Goal: Transaction & Acquisition: Purchase product/service

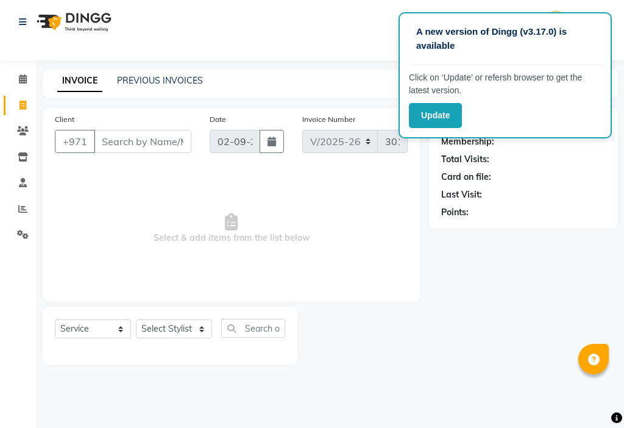
select select "637"
select select "service"
click at [176, 132] on input "Client" at bounding box center [143, 141] width 98 height 23
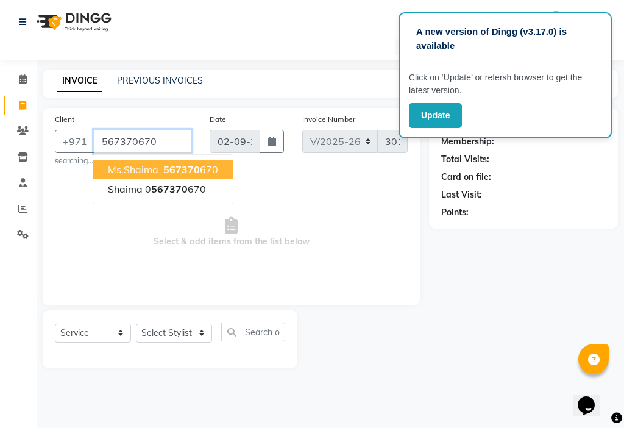
type input "567370670"
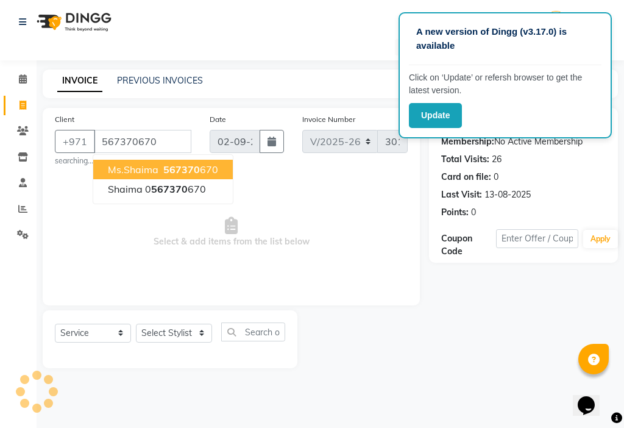
click at [191, 168] on span "567370" at bounding box center [181, 169] width 37 height 12
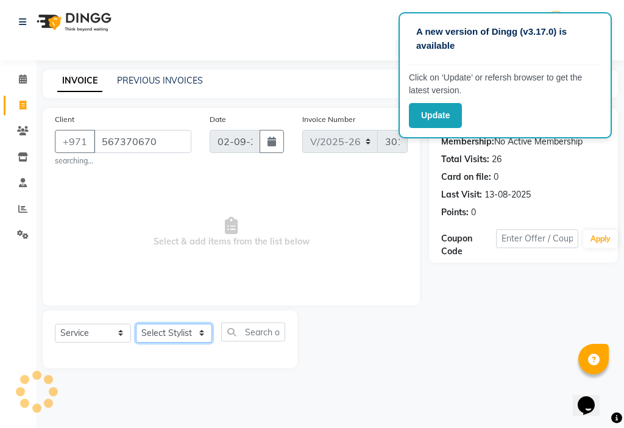
click at [181, 329] on select "Select Stylist [PERSON_NAME] [PERSON_NAME] Ashiya Cashier [PERSON_NAME] [PERSON…" at bounding box center [174, 333] width 76 height 19
select select "53044"
click at [136, 324] on select "Select Stylist [PERSON_NAME] [PERSON_NAME] Ashiya Cashier [PERSON_NAME] [PERSON…" at bounding box center [174, 333] width 76 height 19
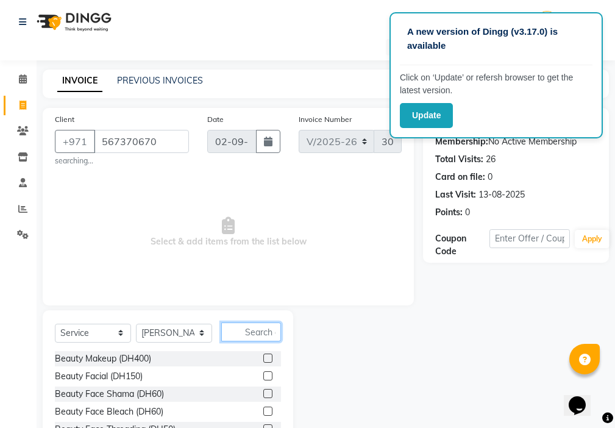
click at [249, 330] on input "text" at bounding box center [251, 332] width 60 height 19
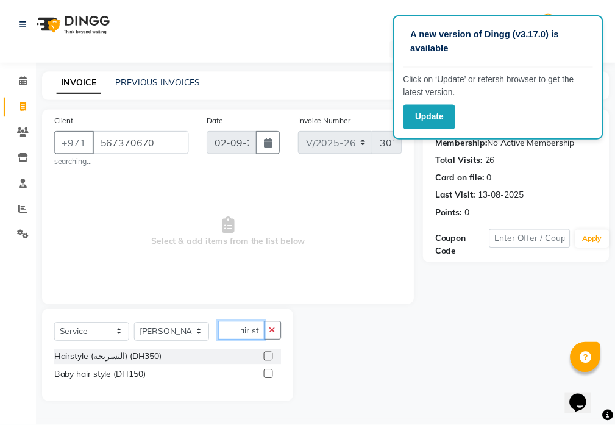
scroll to position [0, 11]
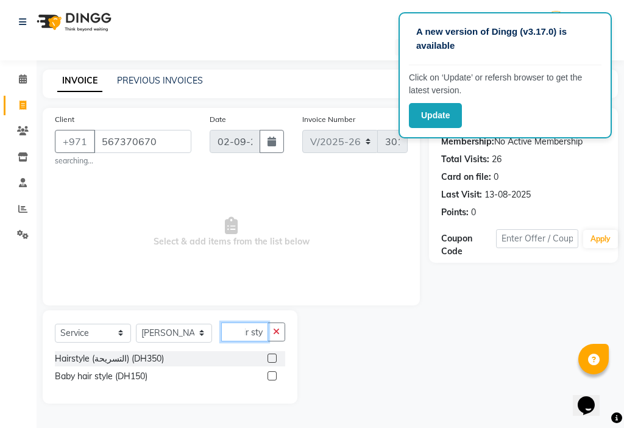
type input "hair sty"
click at [271, 359] on label at bounding box center [272, 358] width 9 height 9
click at [271, 359] on input "checkbox" at bounding box center [272, 359] width 8 height 8
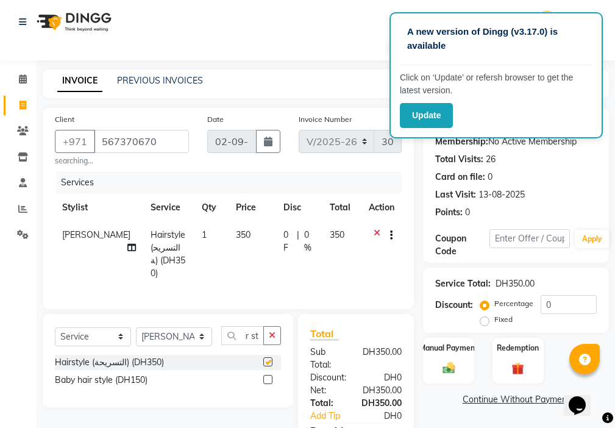
scroll to position [0, 0]
click at [233, 238] on td "350" at bounding box center [253, 254] width 48 height 66
checkbox input "false"
select select "53044"
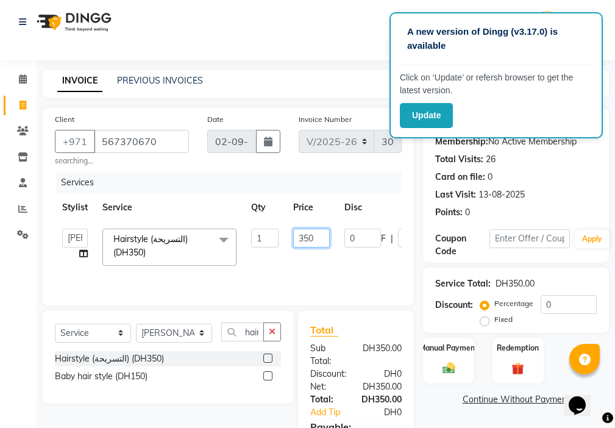
click at [316, 240] on input "350" at bounding box center [311, 238] width 37 height 19
type input "3"
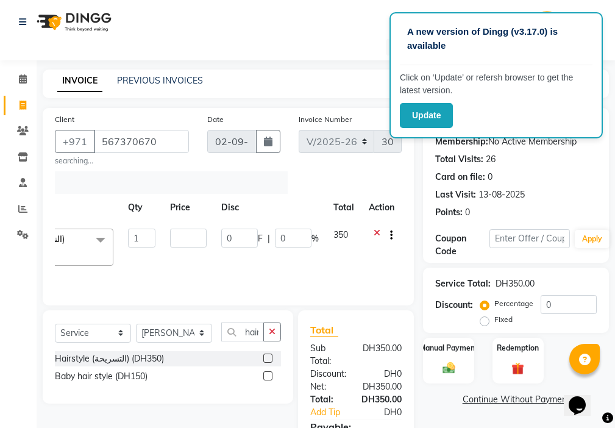
click at [374, 235] on div at bounding box center [382, 236] width 26 height 15
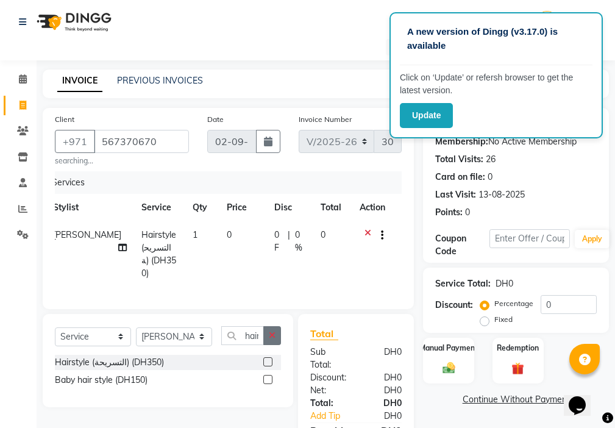
click at [271, 332] on icon "button" at bounding box center [272, 335] width 7 height 9
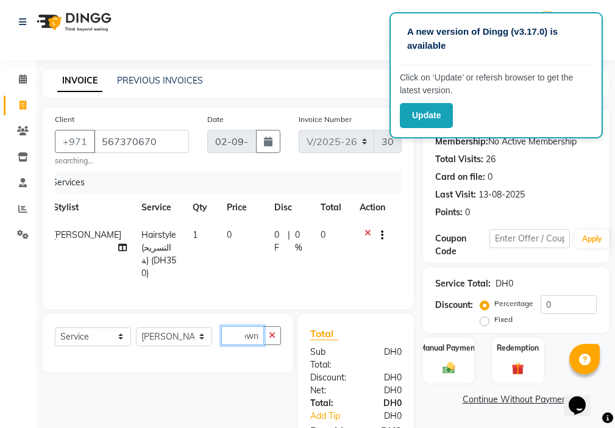
scroll to position [0, 9]
type input "d"
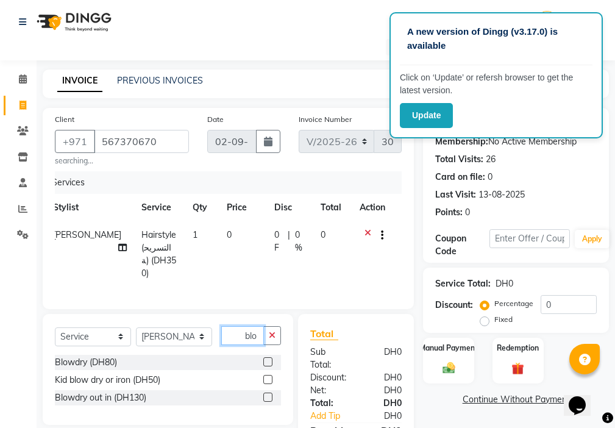
type input "blo"
click at [269, 394] on label at bounding box center [267, 397] width 9 height 9
click at [269, 394] on input "checkbox" at bounding box center [267, 398] width 8 height 8
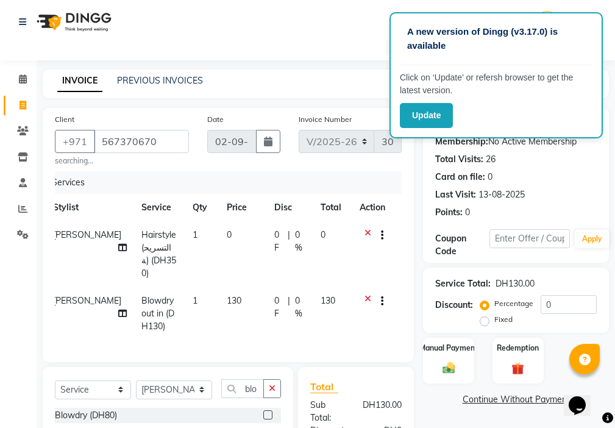
checkbox input "false"
click at [367, 234] on icon at bounding box center [368, 236] width 7 height 15
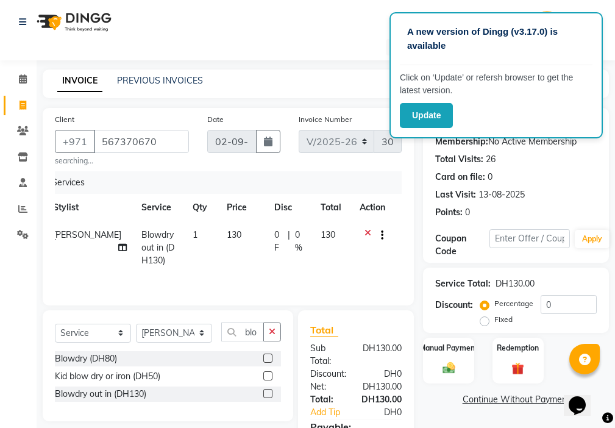
click at [227, 234] on span "130" at bounding box center [234, 234] width 15 height 11
select select "53044"
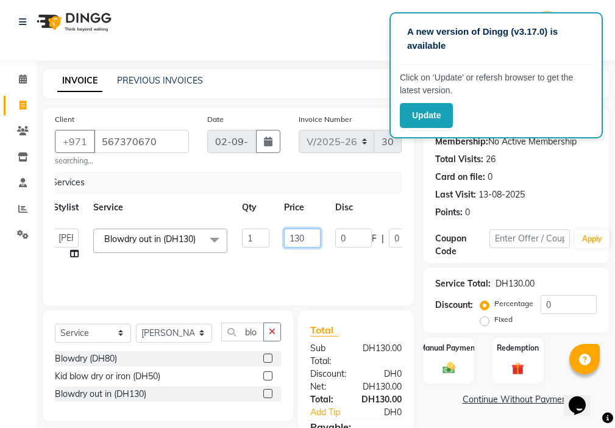
click at [302, 238] on input "130" at bounding box center [302, 238] width 37 height 19
type input "150"
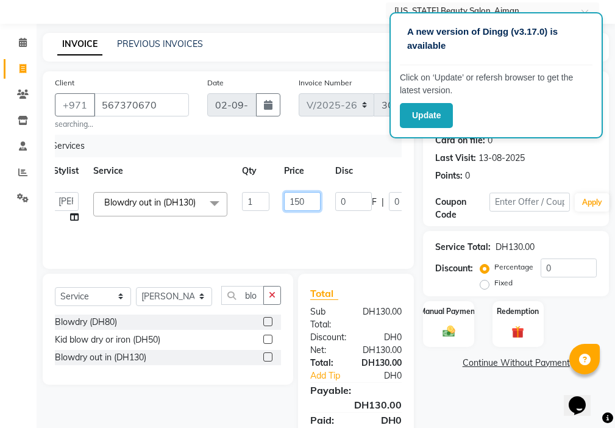
scroll to position [95, 0]
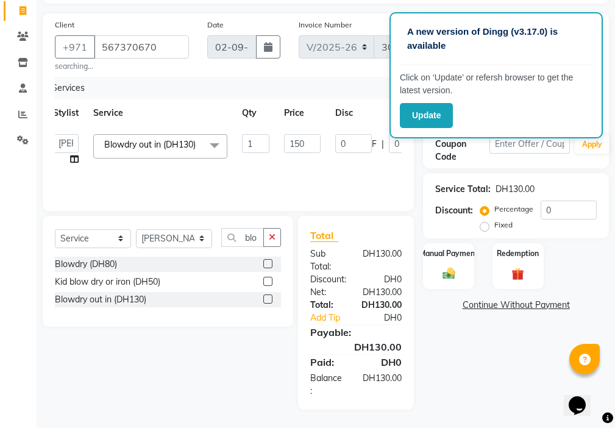
click at [490, 379] on div "Name: Ms.shaima Membership: No Active Membership Total Visits: 26 Card on file:…" at bounding box center [520, 211] width 195 height 396
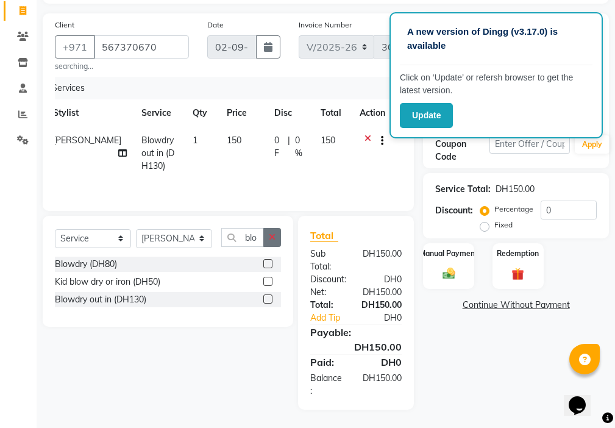
click at [273, 236] on icon "button" at bounding box center [272, 237] width 7 height 9
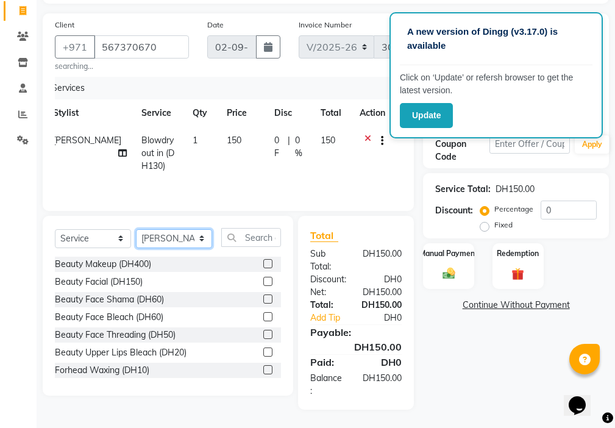
click at [154, 245] on select "Select Stylist [PERSON_NAME] [PERSON_NAME] Ashiya Cashier [PERSON_NAME] [PERSON…" at bounding box center [174, 238] width 76 height 19
select select "89320"
click at [136, 229] on select "Select Stylist [PERSON_NAME] [PERSON_NAME] Ashiya Cashier [PERSON_NAME] [PERSON…" at bounding box center [174, 238] width 76 height 19
click at [266, 238] on input "text" at bounding box center [251, 237] width 60 height 19
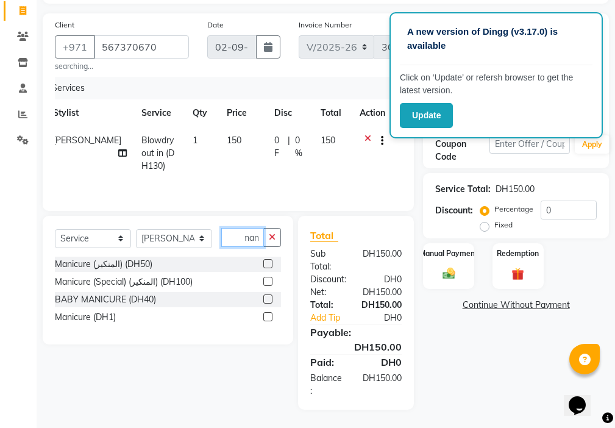
scroll to position [0, 5]
type input "mani"
click at [266, 265] on label at bounding box center [267, 263] width 9 height 9
click at [266, 265] on input "checkbox" at bounding box center [267, 264] width 8 height 8
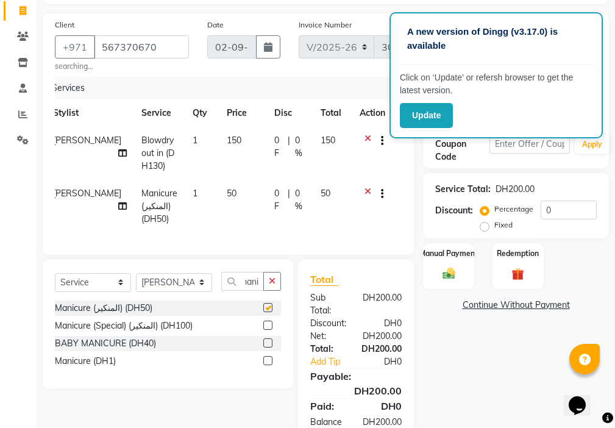
scroll to position [0, 0]
checkbox input "false"
click at [566, 210] on input "0" at bounding box center [569, 210] width 56 height 19
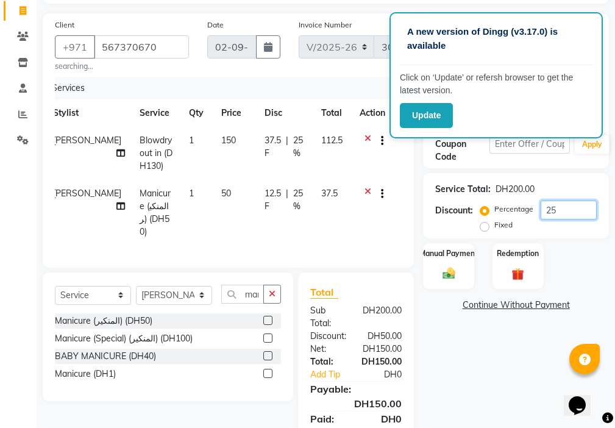
type input "25"
click at [448, 265] on div "Manual Payment" at bounding box center [449, 266] width 53 height 48
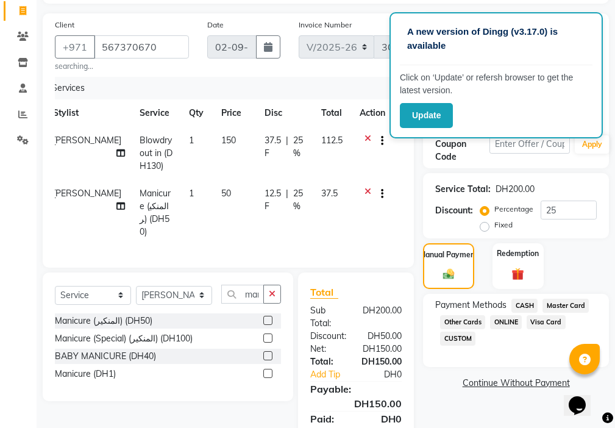
click at [542, 326] on span "Visa Card" at bounding box center [546, 322] width 39 height 14
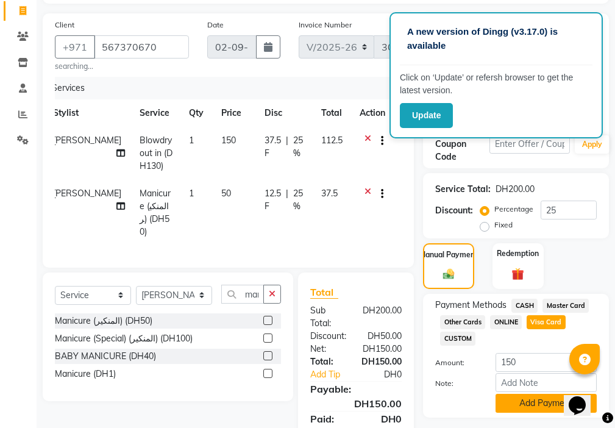
click at [523, 406] on button "Add Payment" at bounding box center [546, 403] width 101 height 19
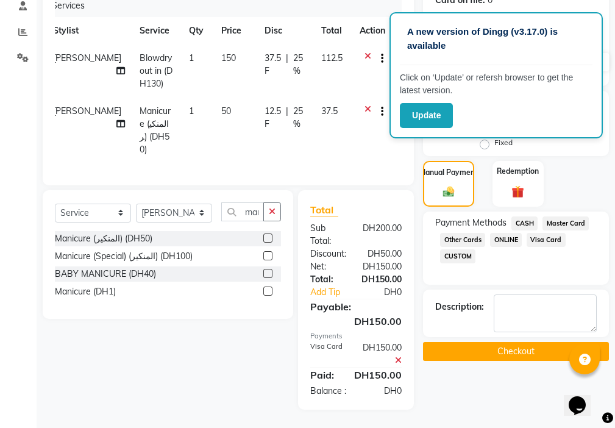
scroll to position [186, 0]
click at [517, 342] on button "Checkout" at bounding box center [516, 351] width 186 height 19
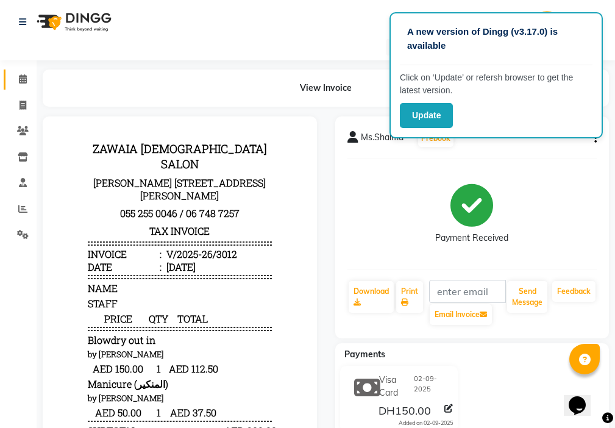
click at [18, 86] on span at bounding box center [22, 80] width 21 height 14
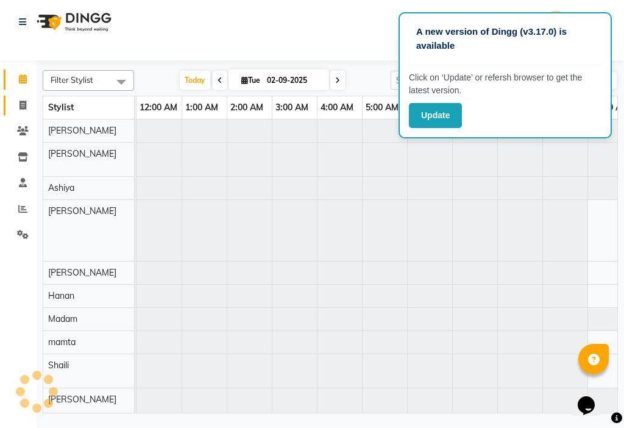
click at [23, 103] on icon at bounding box center [23, 105] width 7 height 9
select select "637"
select select "service"
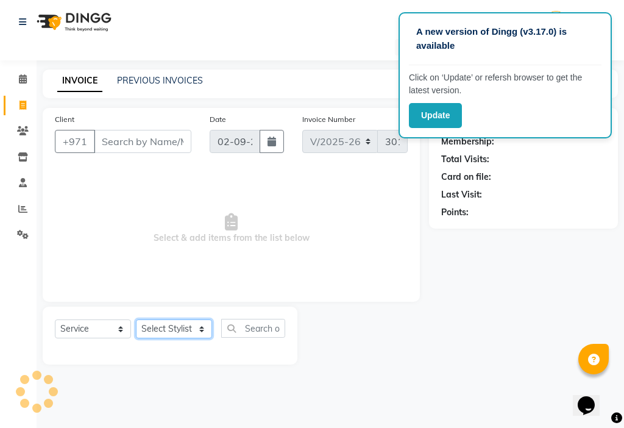
click at [171, 329] on select "Select Stylist" at bounding box center [174, 329] width 76 height 19
select select "86231"
click at [136, 320] on select "Select Stylist [PERSON_NAME] [PERSON_NAME] Ashiya Cashier [PERSON_NAME] [PERSON…" at bounding box center [174, 329] width 76 height 19
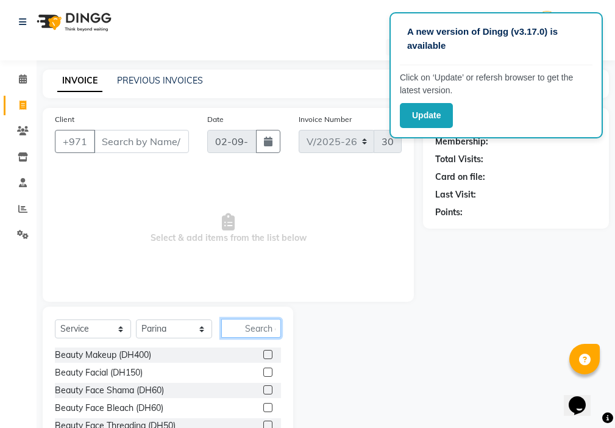
click at [250, 327] on input "text" at bounding box center [251, 328] width 60 height 19
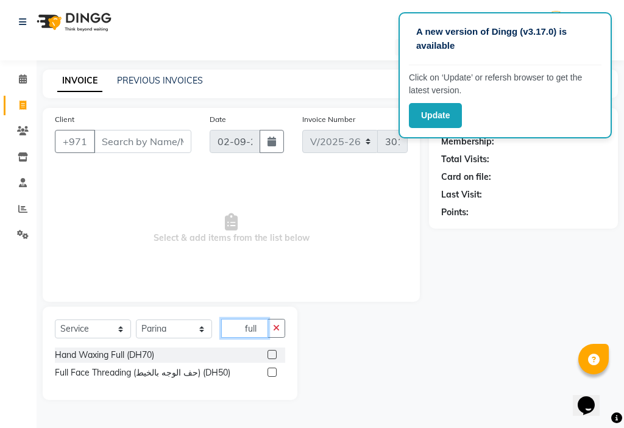
type input "full"
click at [273, 356] on label at bounding box center [272, 354] width 9 height 9
click at [273, 356] on input "checkbox" at bounding box center [272, 355] width 8 height 8
checkbox input "true"
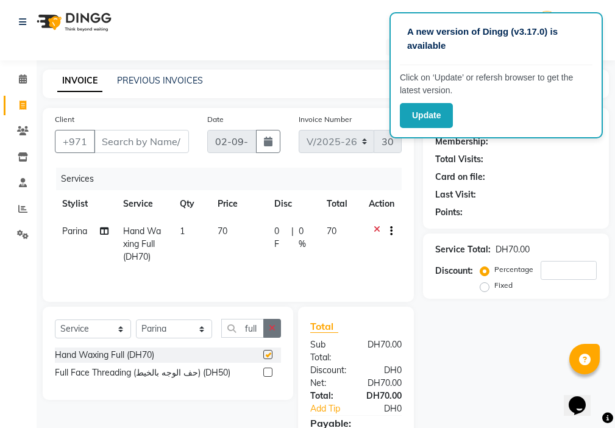
click at [273, 331] on icon "button" at bounding box center [272, 328] width 7 height 9
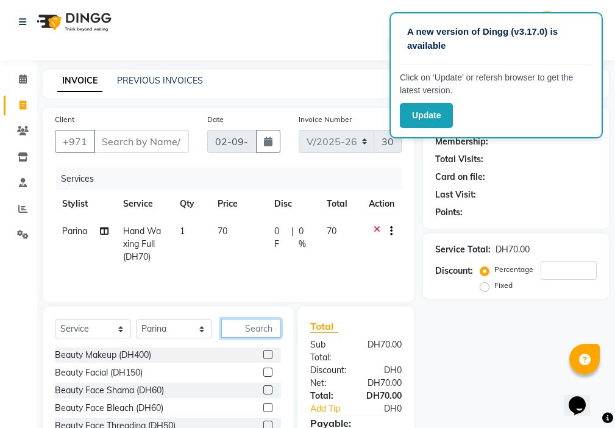
checkbox input "false"
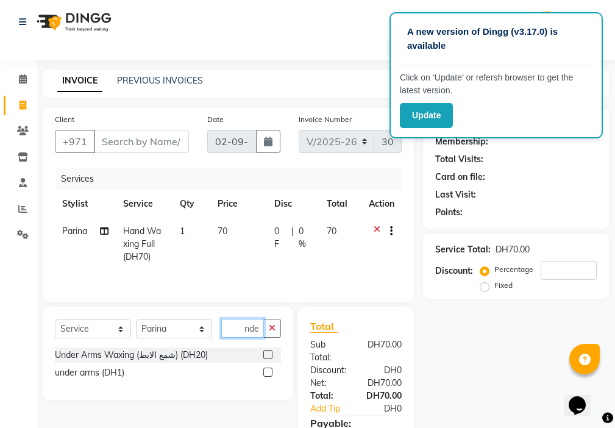
scroll to position [0, 9]
type input "under"
click at [269, 355] on label at bounding box center [267, 354] width 9 height 9
click at [269, 355] on input "checkbox" at bounding box center [267, 355] width 8 height 8
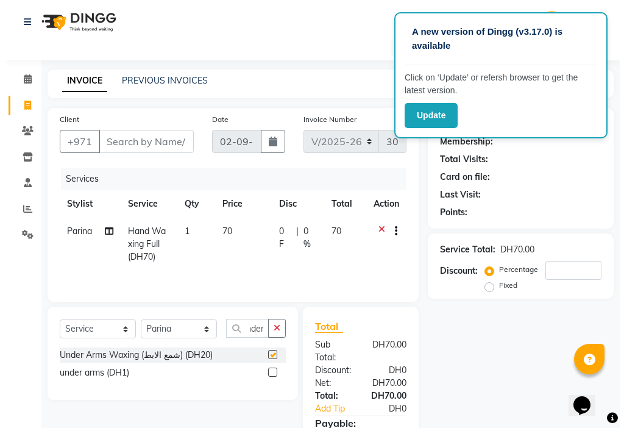
scroll to position [0, 0]
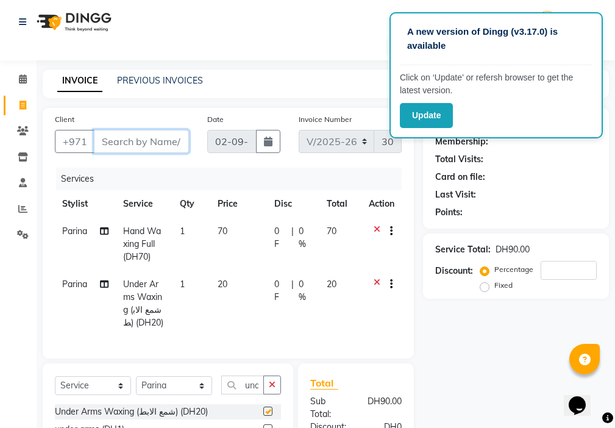
click at [155, 138] on input "Client" at bounding box center [141, 141] width 95 height 23
checkbox input "false"
type input "5"
type input "0"
type input "5"
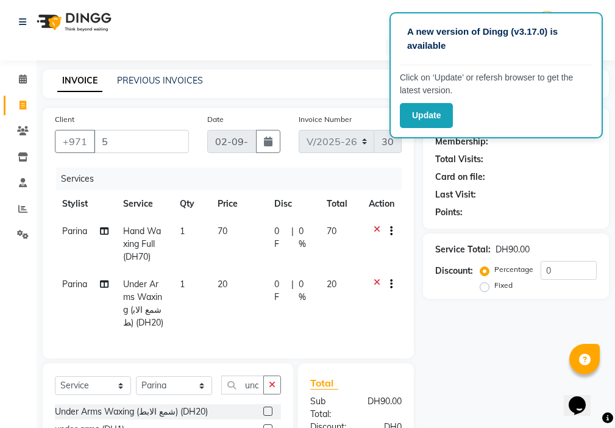
click at [375, 226] on icon at bounding box center [377, 232] width 7 height 15
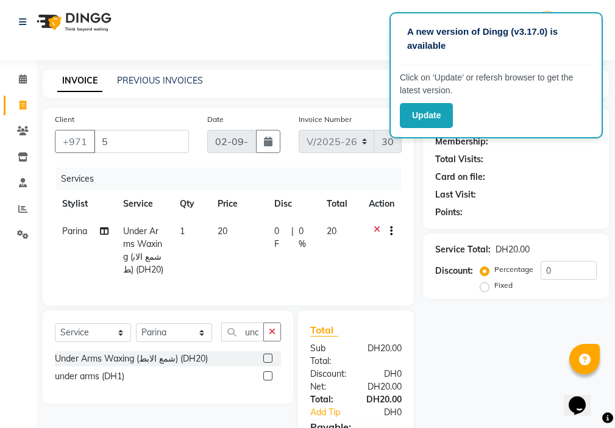
click at [377, 230] on icon at bounding box center [377, 232] width 7 height 15
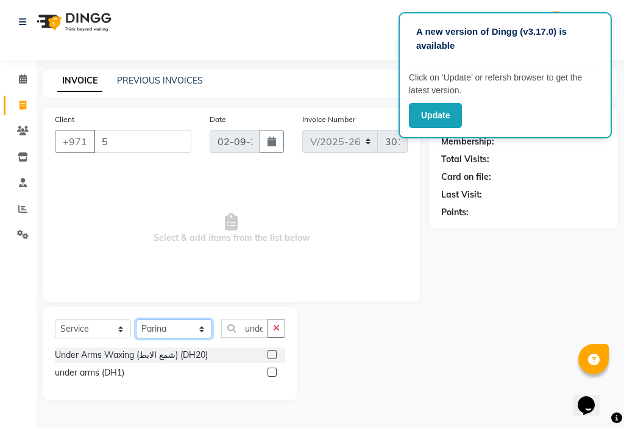
click at [156, 330] on select "Select Stylist [PERSON_NAME] [PERSON_NAME] Ashiya Cashier [PERSON_NAME] [PERSON…" at bounding box center [174, 329] width 76 height 19
select select "9701"
click at [136, 320] on select "Select Stylist [PERSON_NAME] [PERSON_NAME] Ashiya Cashier [PERSON_NAME] [PERSON…" at bounding box center [174, 329] width 76 height 19
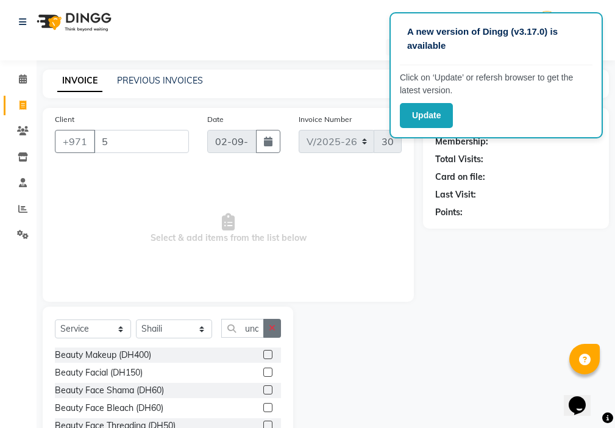
click at [273, 327] on icon "button" at bounding box center [272, 328] width 7 height 9
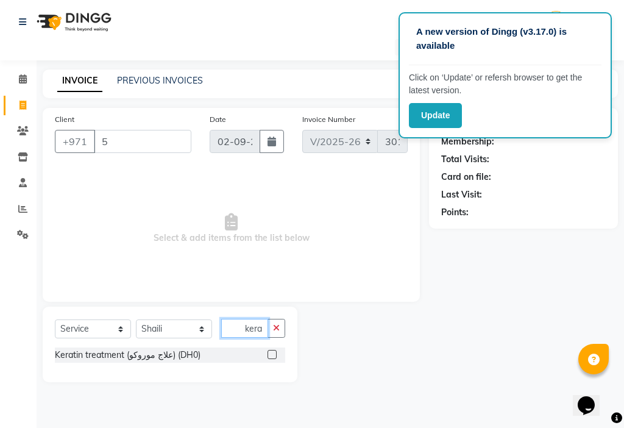
type input "kera"
click at [268, 356] on label at bounding box center [272, 354] width 9 height 9
click at [268, 356] on input "checkbox" at bounding box center [272, 355] width 8 height 8
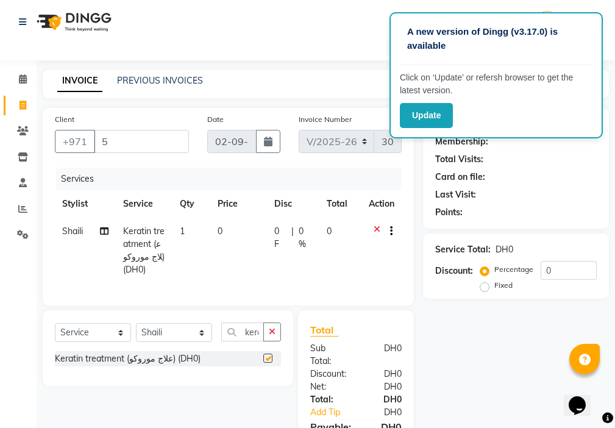
click at [236, 234] on td "0" at bounding box center [238, 251] width 57 height 66
checkbox input "false"
select select "9701"
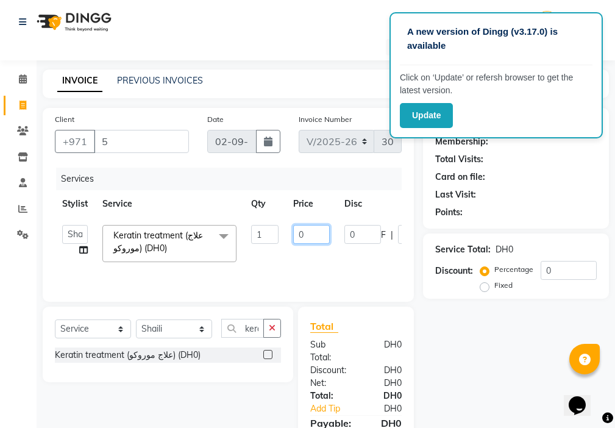
click at [311, 235] on input "0" at bounding box center [311, 234] width 37 height 19
type input "900"
click at [478, 371] on div "Name: Membership: Total Visits: Card on file: Last Visit: Points: Service Total…" at bounding box center [520, 290] width 195 height 365
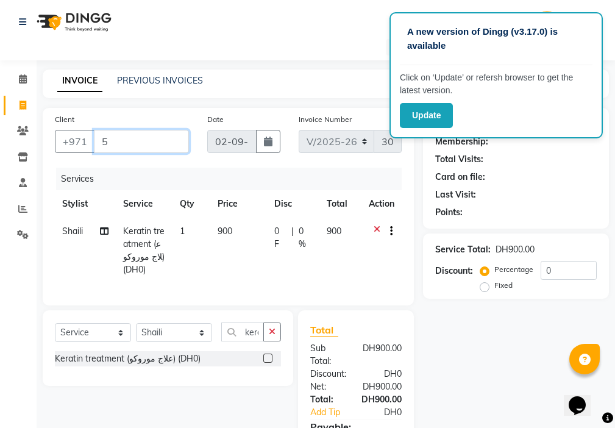
click at [135, 140] on input "5" at bounding box center [141, 141] width 95 height 23
click at [68, 229] on span "Shaili" at bounding box center [72, 231] width 21 height 11
select select "9701"
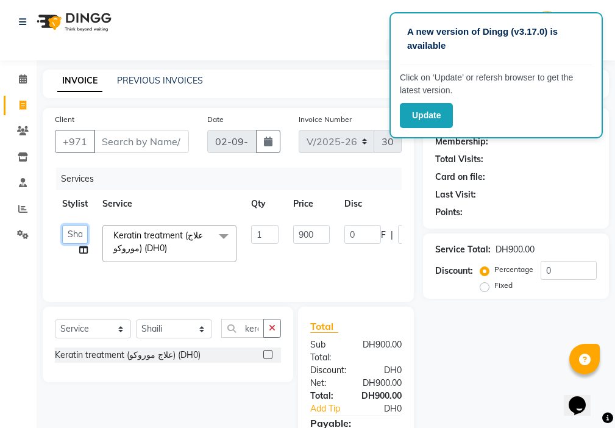
click at [72, 235] on select "[PERSON_NAME] [PERSON_NAME] Ashiya Cashier [PERSON_NAME] [PERSON_NAME] [PERSON_…" at bounding box center [75, 234] width 26 height 19
select select "69766"
click at [145, 139] on input "Client" at bounding box center [141, 141] width 95 height 23
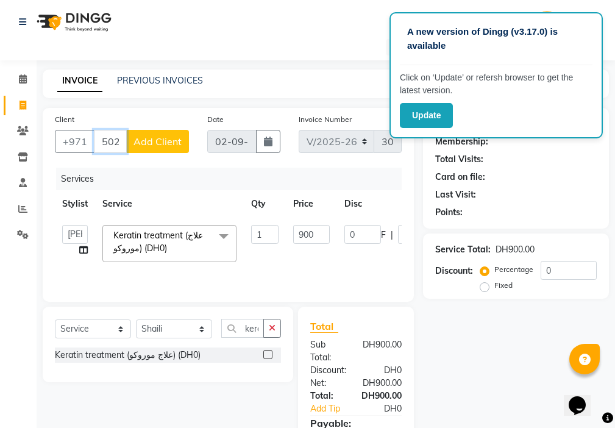
type input "502859926"
click at [159, 135] on button "Add Client" at bounding box center [157, 141] width 63 height 23
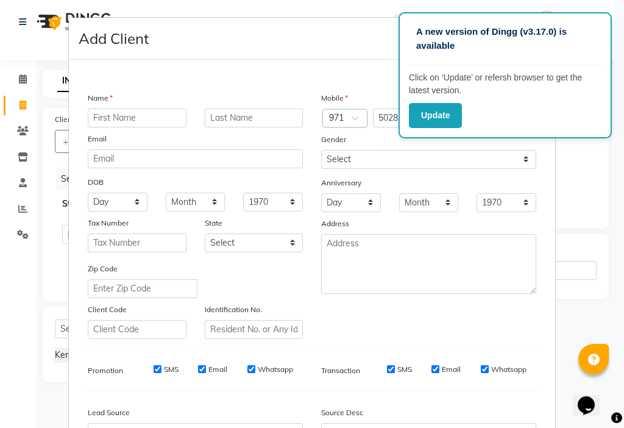
click at [136, 115] on input "text" at bounding box center [137, 118] width 99 height 19
type input "[PERSON_NAME]"
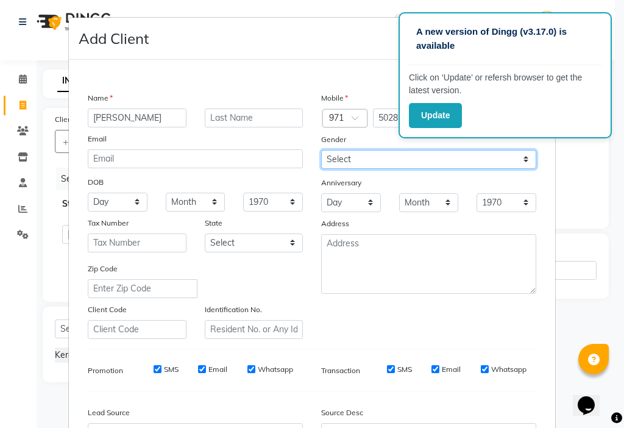
click at [359, 161] on select "Select [DEMOGRAPHIC_DATA] [DEMOGRAPHIC_DATA] Other Prefer Not To Say" at bounding box center [428, 159] width 215 height 19
select select "[DEMOGRAPHIC_DATA]"
click at [321, 150] on select "Select [DEMOGRAPHIC_DATA] [DEMOGRAPHIC_DATA] Other Prefer Not To Say" at bounding box center [428, 159] width 215 height 19
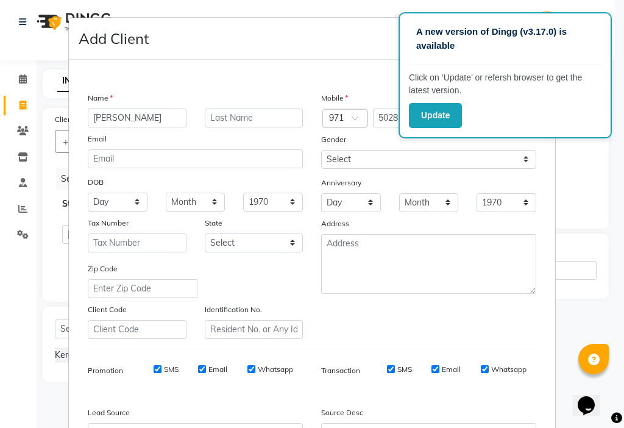
click at [154, 369] on input "SMS" at bounding box center [158, 369] width 8 height 8
checkbox input "false"
click at [199, 365] on input "Email" at bounding box center [202, 369] width 8 height 8
checkbox input "false"
click at [373, 368] on div "SMS" at bounding box center [391, 369] width 42 height 11
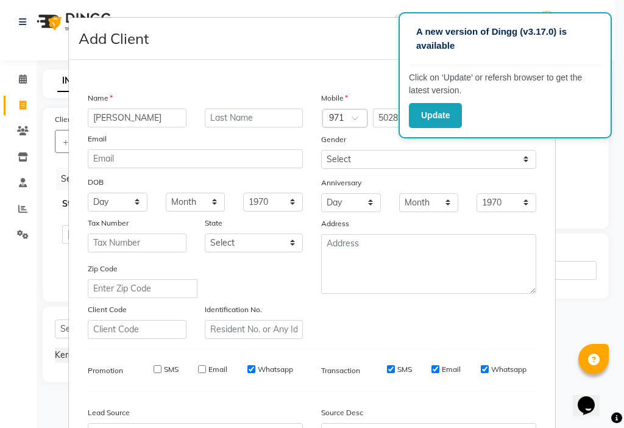
click at [432, 368] on input "Email" at bounding box center [436, 369] width 8 height 8
checkbox input "false"
click at [387, 368] on input "SMS" at bounding box center [391, 369] width 8 height 8
checkbox input "false"
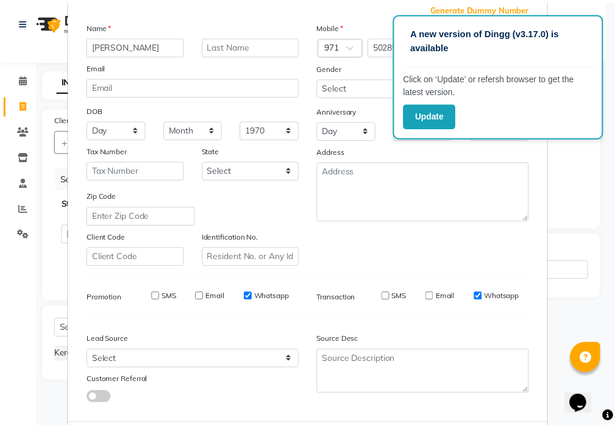
scroll to position [135, 0]
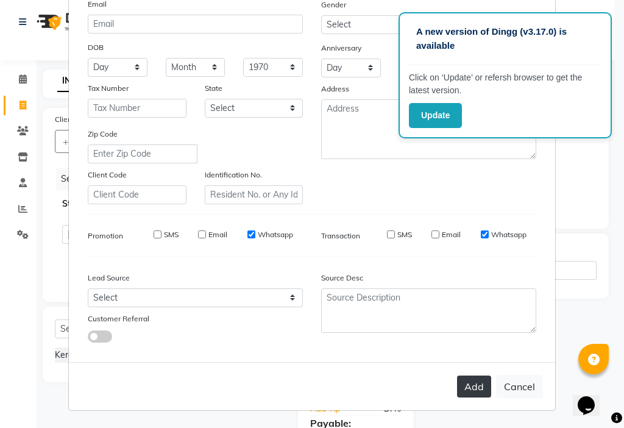
click at [470, 383] on button "Add" at bounding box center [474, 387] width 34 height 22
select select
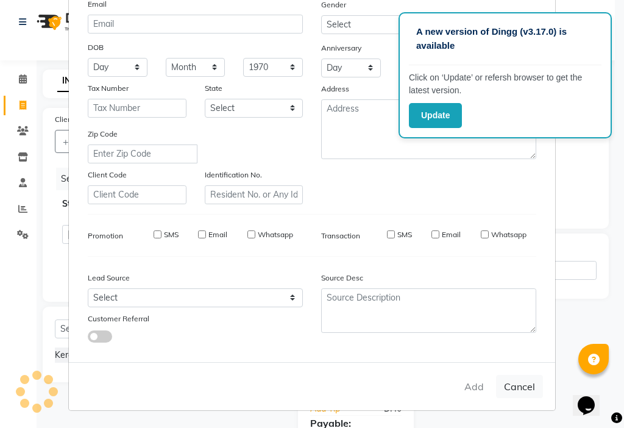
select select
checkbox input "false"
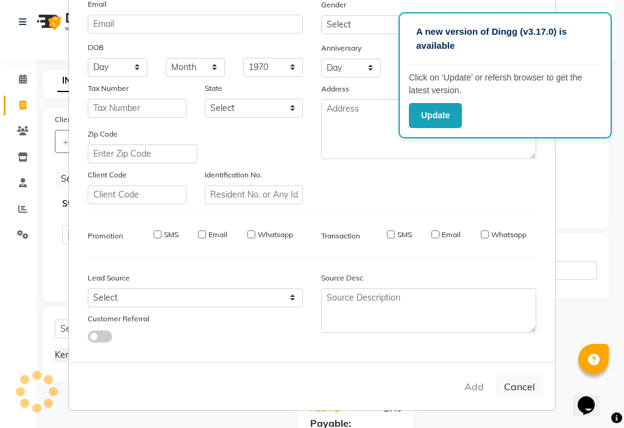
checkbox input "false"
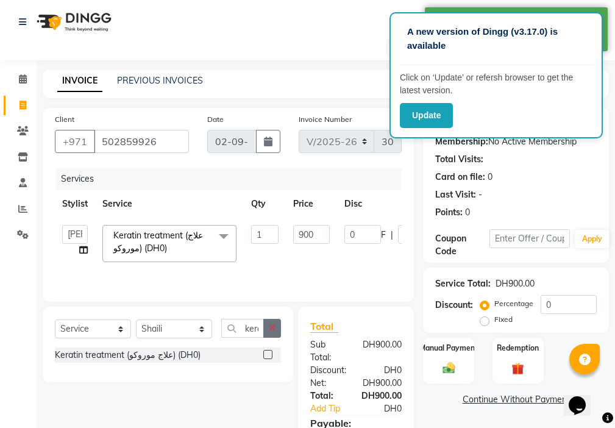
click at [275, 331] on icon "button" at bounding box center [272, 328] width 7 height 9
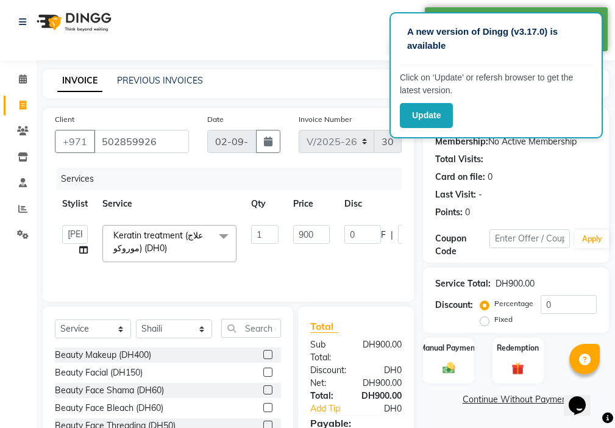
click at [79, 248] on icon at bounding box center [83, 250] width 9 height 9
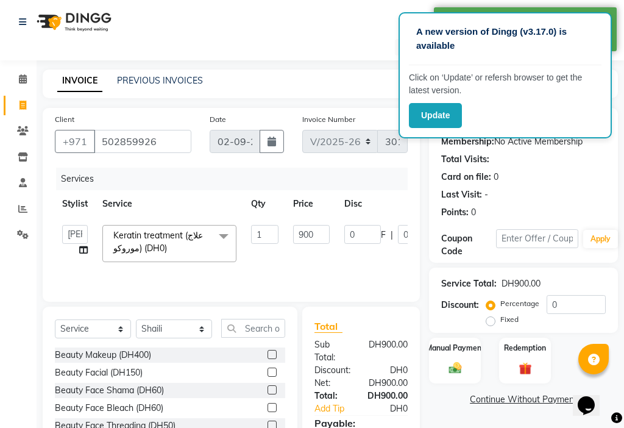
select select "69766"
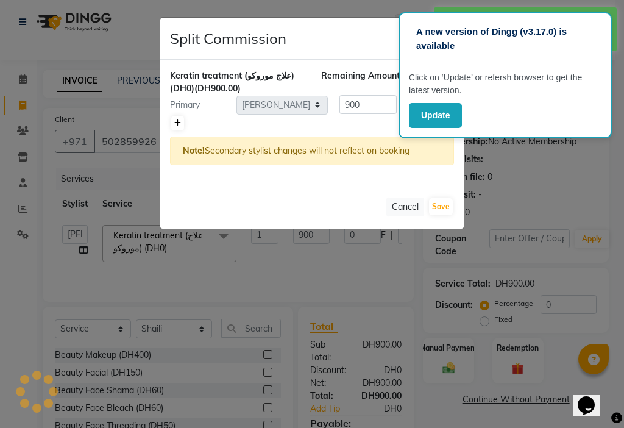
click at [177, 123] on icon at bounding box center [177, 123] width 7 height 7
type input "450"
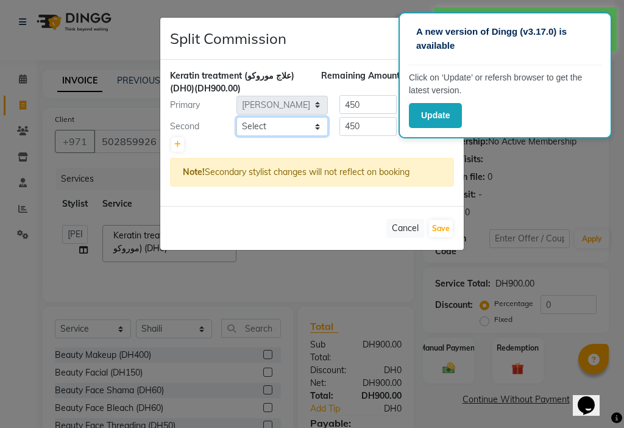
click at [284, 129] on select "Select [PERSON_NAME] [PERSON_NAME] Ashiya Cashier [PERSON_NAME] [PERSON_NAME] […" at bounding box center [282, 126] width 91 height 19
select select "9701"
click at [237, 117] on select "Select [PERSON_NAME] [PERSON_NAME] Ashiya Cashier [PERSON_NAME] [PERSON_NAME] […" at bounding box center [282, 126] width 91 height 19
click at [440, 229] on button "Save" at bounding box center [441, 228] width 24 height 17
select select "Select"
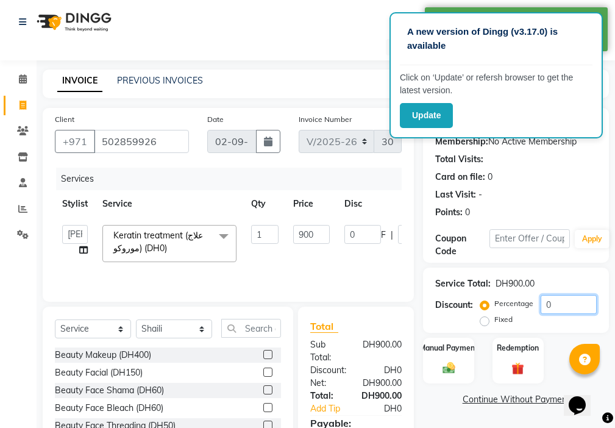
click at [575, 310] on input "0" at bounding box center [569, 304] width 56 height 19
type input "2"
type input "18"
type input "2"
type input "25"
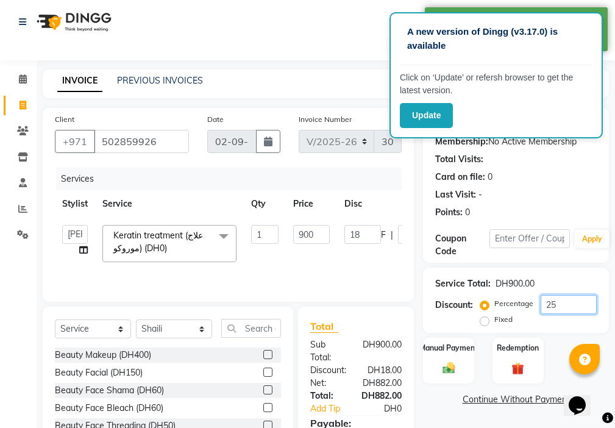
type input "225"
type input "25"
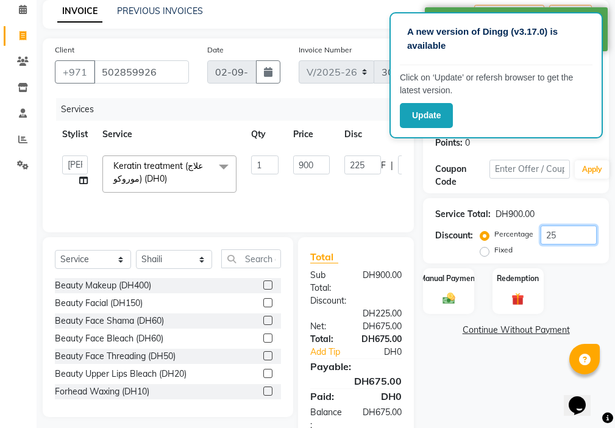
scroll to position [104, 0]
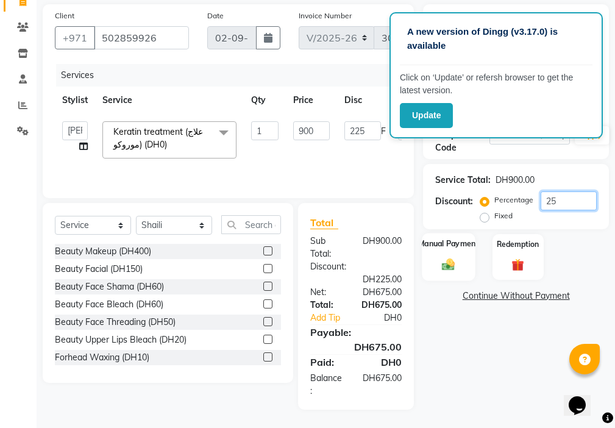
type input "25"
click at [443, 244] on label "Manual Payment" at bounding box center [448, 244] width 61 height 12
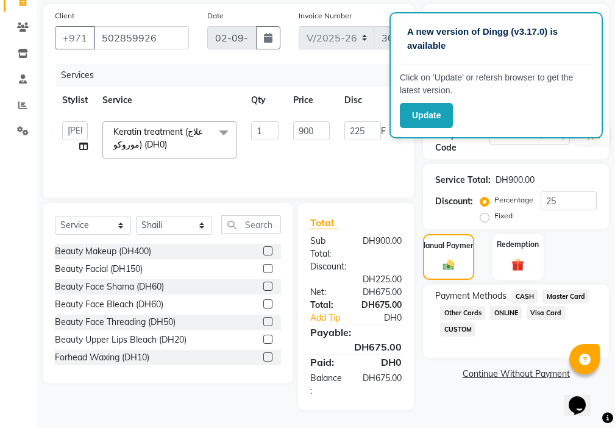
click at [518, 295] on span "CASH" at bounding box center [525, 297] width 26 height 14
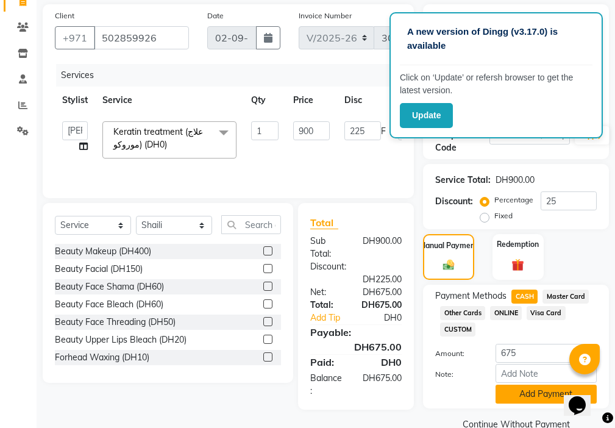
click at [521, 401] on button "Add Payment" at bounding box center [546, 394] width 101 height 19
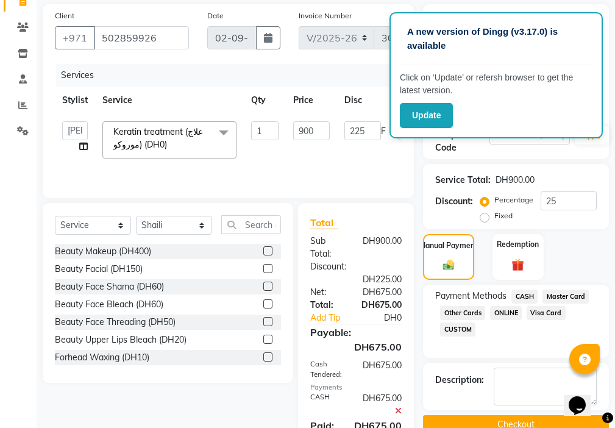
click at [515, 423] on button "Checkout" at bounding box center [516, 424] width 186 height 19
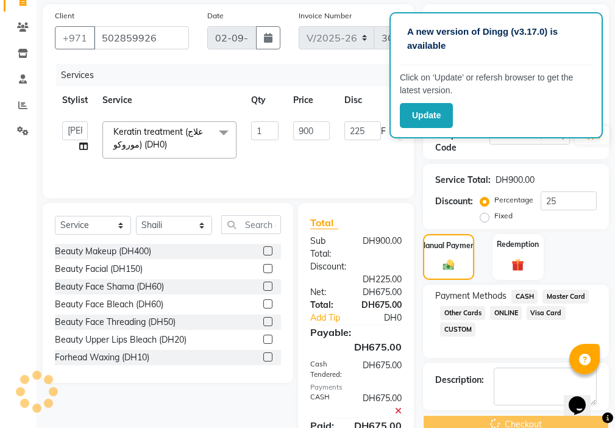
scroll to position [143, 0]
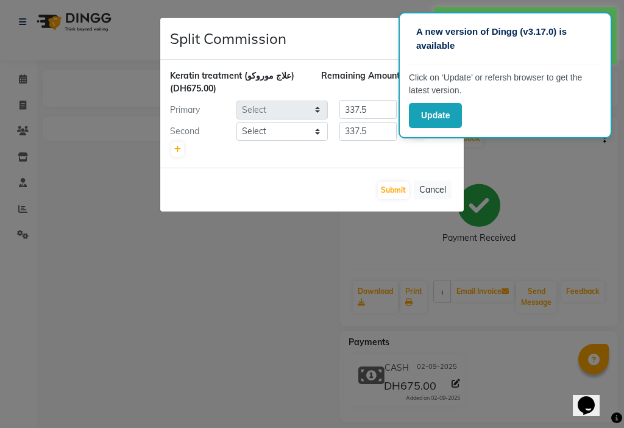
select select "69766"
select select "9701"
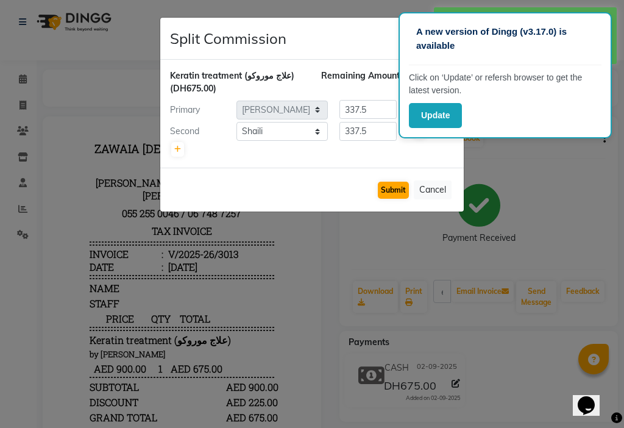
click at [393, 188] on button "Submit" at bounding box center [393, 190] width 31 height 17
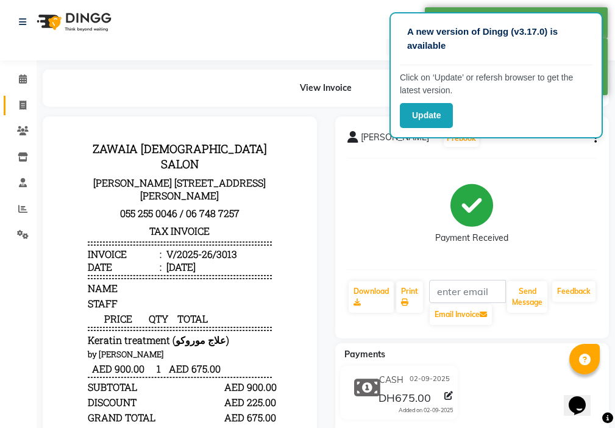
click at [22, 104] on icon at bounding box center [23, 105] width 7 height 9
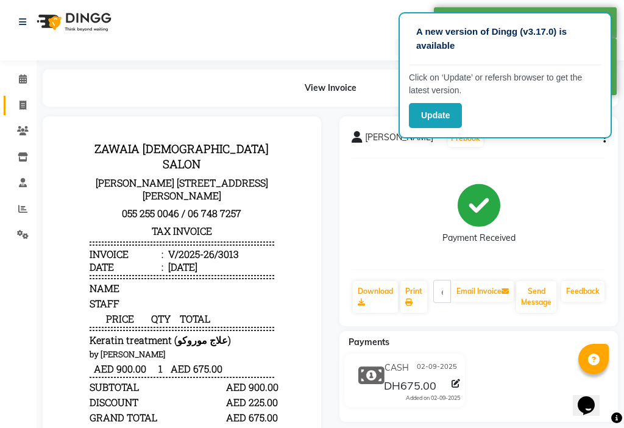
select select "service"
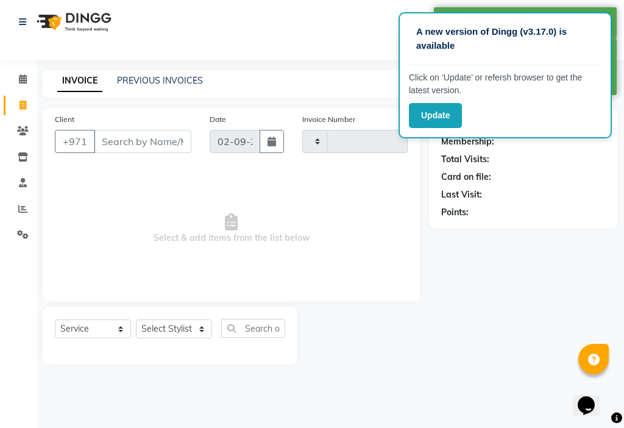
type input "3014"
select select "637"
click at [15, 210] on span at bounding box center [22, 209] width 21 height 14
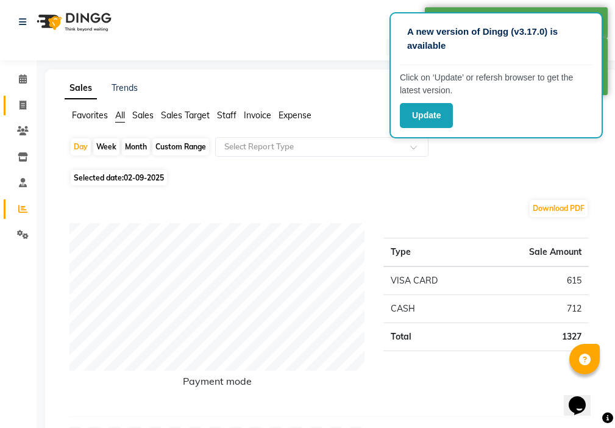
click at [23, 104] on icon at bounding box center [23, 105] width 7 height 9
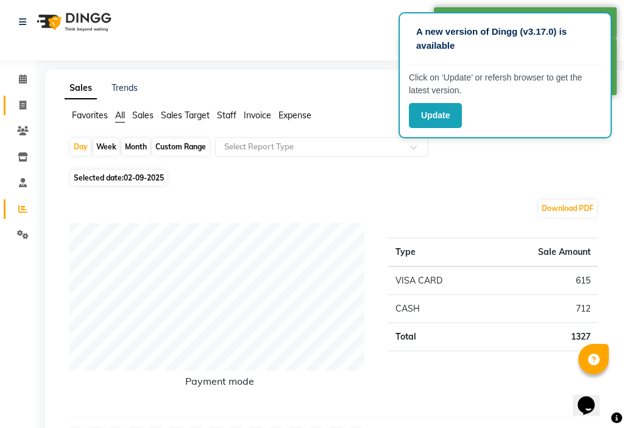
select select "637"
select select "service"
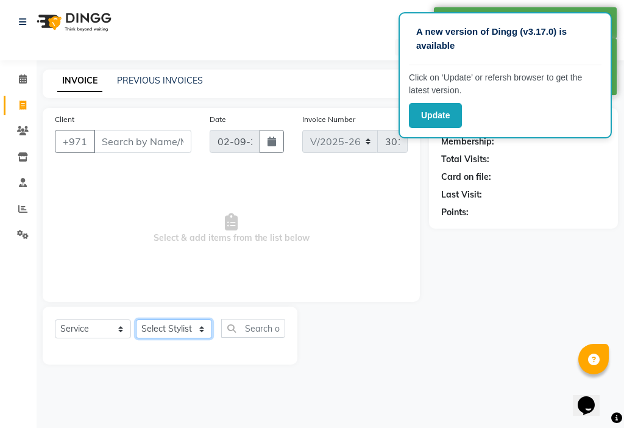
click at [165, 327] on select "Select Stylist" at bounding box center [174, 329] width 76 height 19
select select "86231"
click at [136, 320] on select "Select Stylist [PERSON_NAME] [PERSON_NAME] Ashiya Cashier [PERSON_NAME] [PERSON…" at bounding box center [174, 329] width 76 height 19
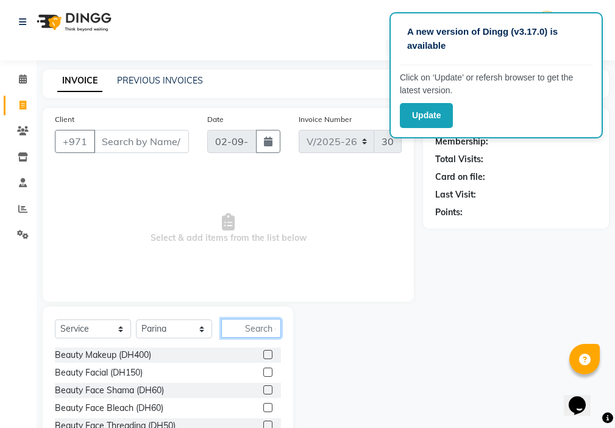
click at [257, 325] on input "text" at bounding box center [251, 328] width 60 height 19
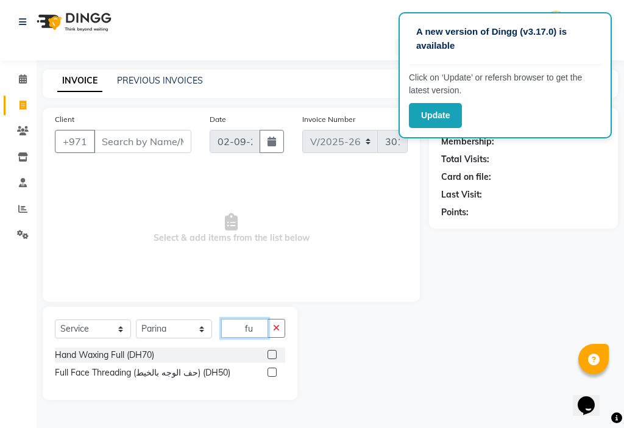
type input "f"
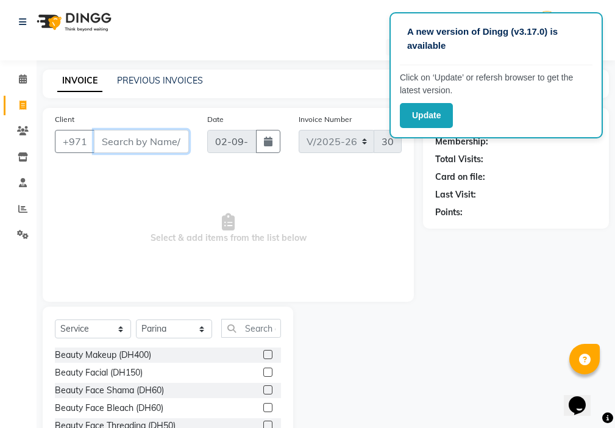
click at [135, 136] on input "Client" at bounding box center [141, 141] width 95 height 23
click at [126, 140] on input "Client" at bounding box center [141, 141] width 95 height 23
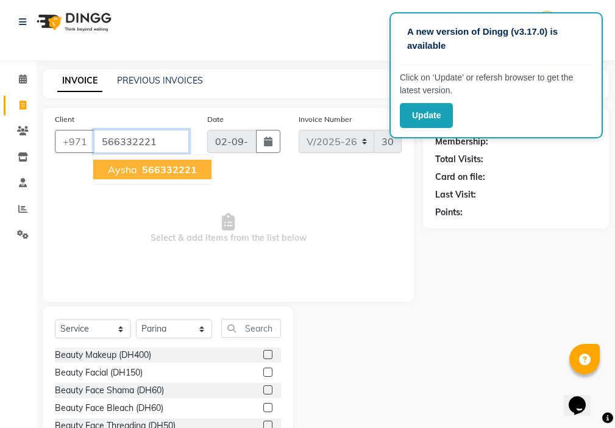
type input "566332221"
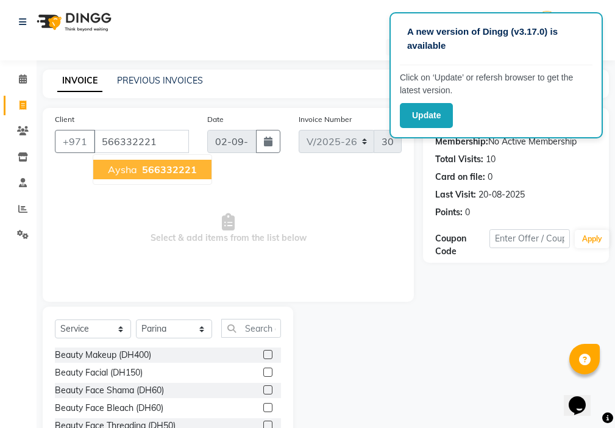
click at [167, 169] on span "566332221" at bounding box center [169, 169] width 55 height 12
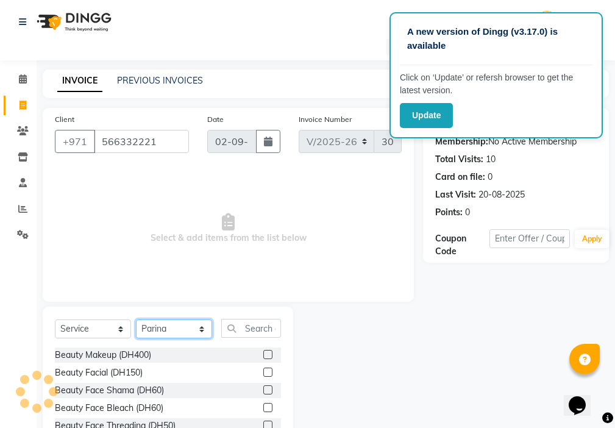
click at [175, 332] on select "Select Stylist [PERSON_NAME] [PERSON_NAME] Ashiya Cashier [PERSON_NAME] [PERSON…" at bounding box center [174, 329] width 76 height 19
select select "68424"
click at [136, 320] on select "Select Stylist [PERSON_NAME] [PERSON_NAME] Ashiya Cashier [PERSON_NAME] [PERSON…" at bounding box center [174, 329] width 76 height 19
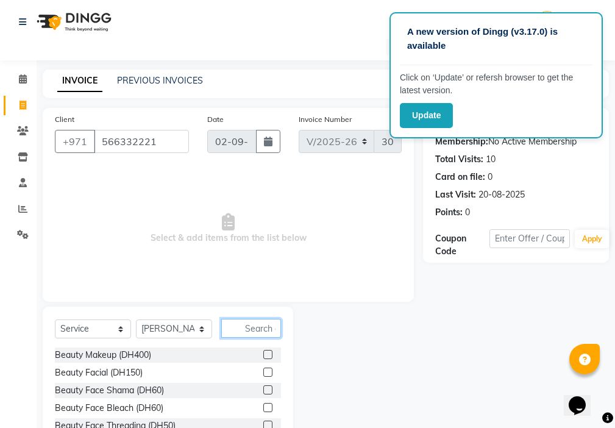
click at [259, 329] on input "text" at bounding box center [251, 328] width 60 height 19
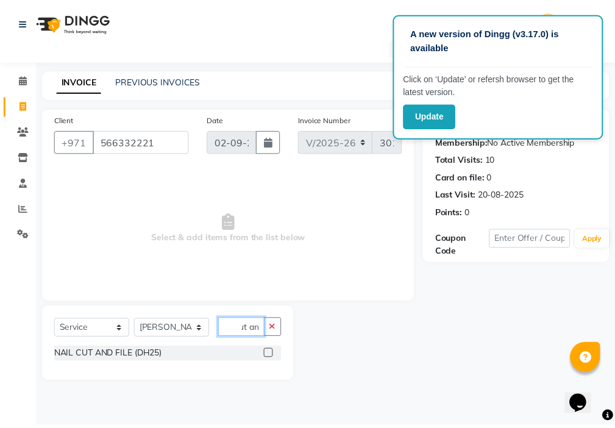
scroll to position [0, 12]
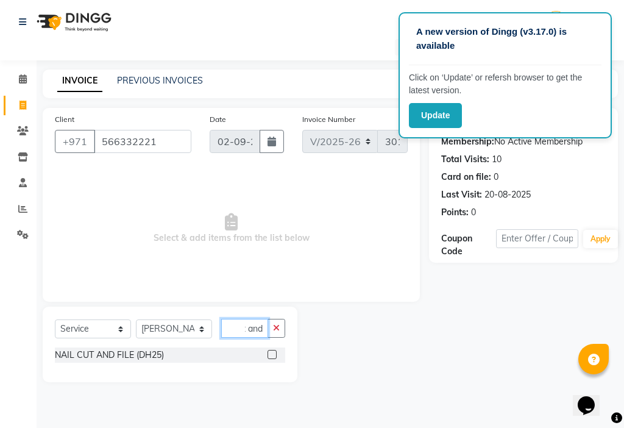
type input "cut and"
click at [270, 354] on label at bounding box center [272, 354] width 9 height 9
click at [270, 354] on input "checkbox" at bounding box center [272, 355] width 8 height 8
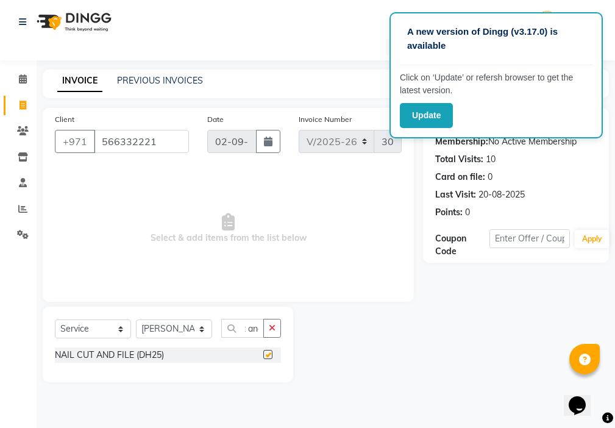
scroll to position [0, 0]
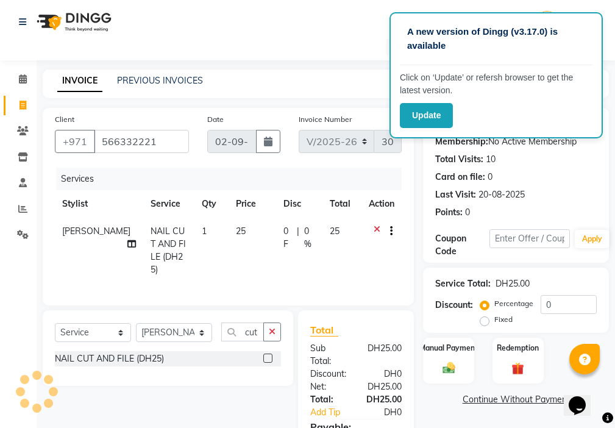
checkbox input "false"
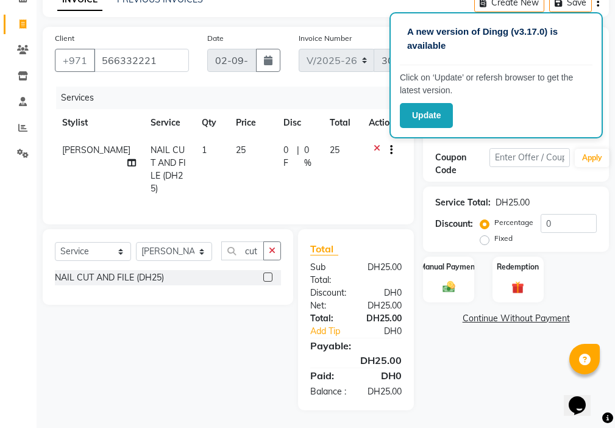
scroll to position [91, 0]
click at [445, 265] on div "Manual Payment" at bounding box center [449, 279] width 53 height 48
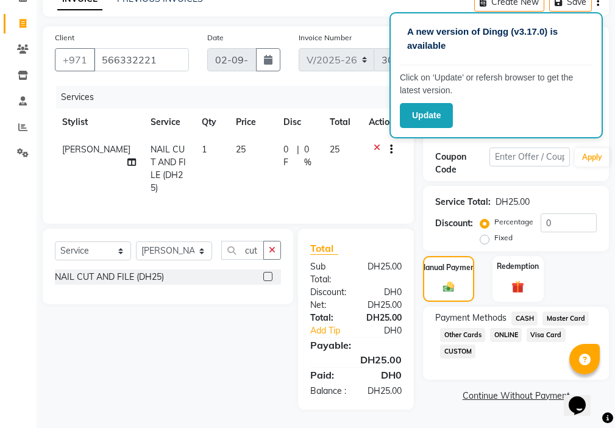
click at [542, 328] on span "Visa Card" at bounding box center [546, 335] width 39 height 14
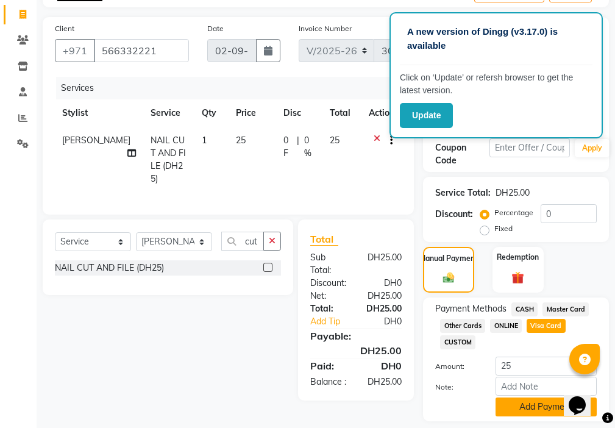
click at [511, 411] on button "Add Payment" at bounding box center [546, 407] width 101 height 19
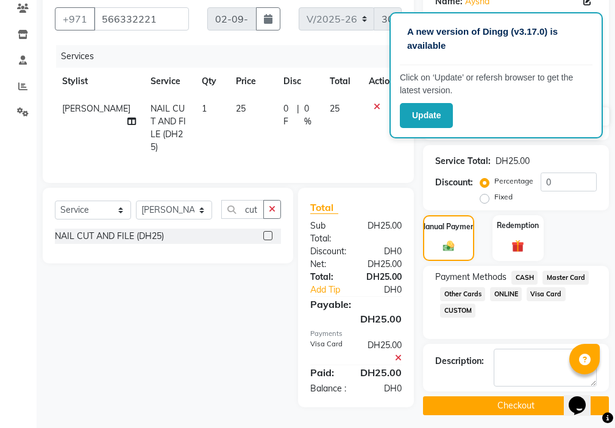
scroll to position [129, 0]
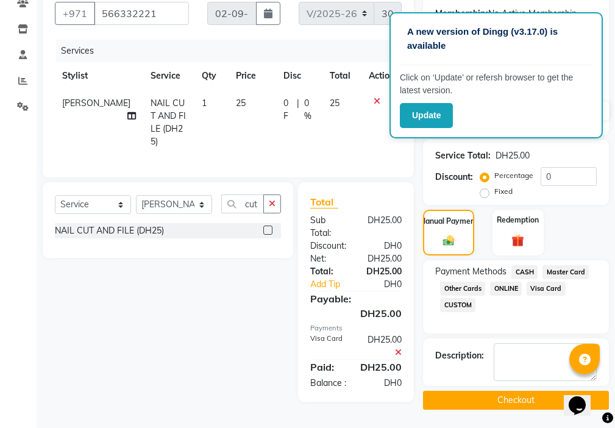
click at [524, 397] on button "Checkout" at bounding box center [516, 400] width 186 height 19
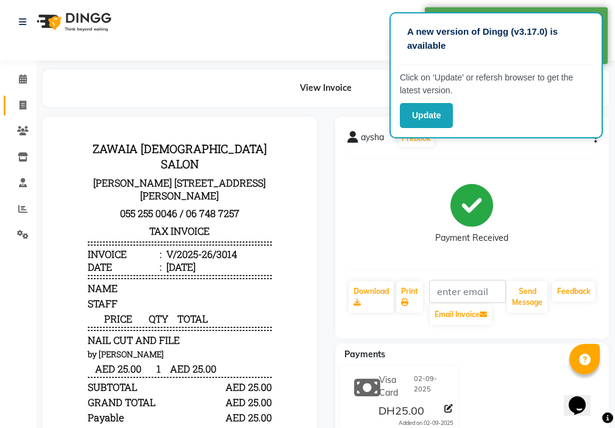
click at [15, 108] on span at bounding box center [22, 106] width 21 height 14
select select "service"
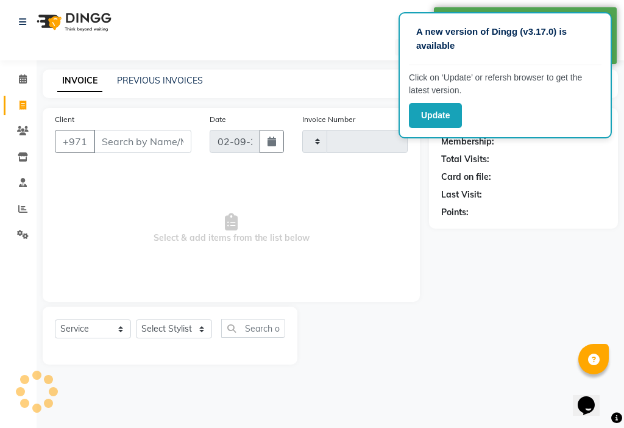
type input "3015"
select select "637"
click at [145, 145] on input "Client" at bounding box center [143, 141] width 98 height 23
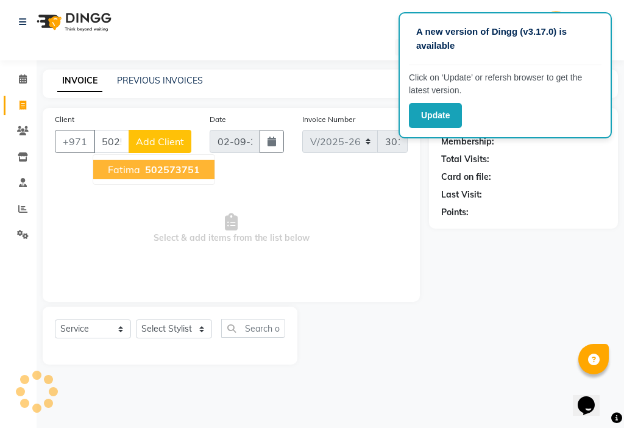
type input "502573751"
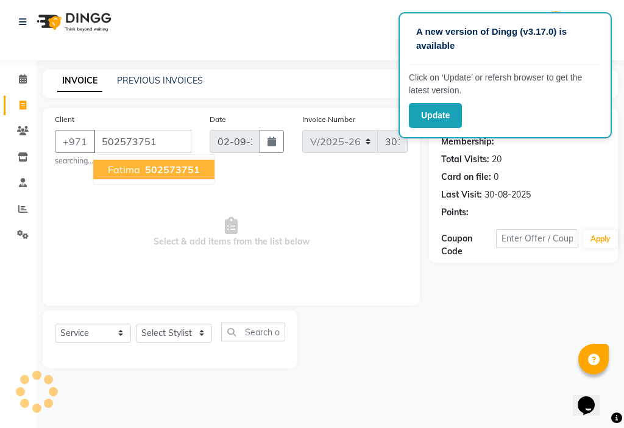
click at [187, 170] on span "502573751" at bounding box center [172, 169] width 55 height 12
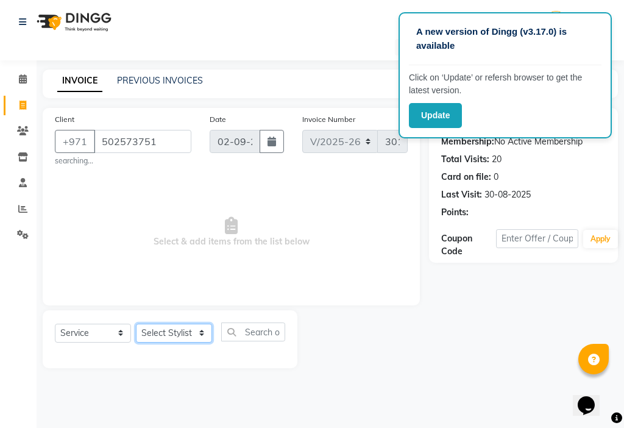
click at [186, 339] on select "Select Stylist [PERSON_NAME] [PERSON_NAME] Ashiya Cashier [PERSON_NAME] [PERSON…" at bounding box center [174, 333] width 76 height 19
select select "89320"
click at [136, 324] on select "Select Stylist [PERSON_NAME] [PERSON_NAME] Ashiya Cashier [PERSON_NAME] [PERSON…" at bounding box center [174, 333] width 76 height 19
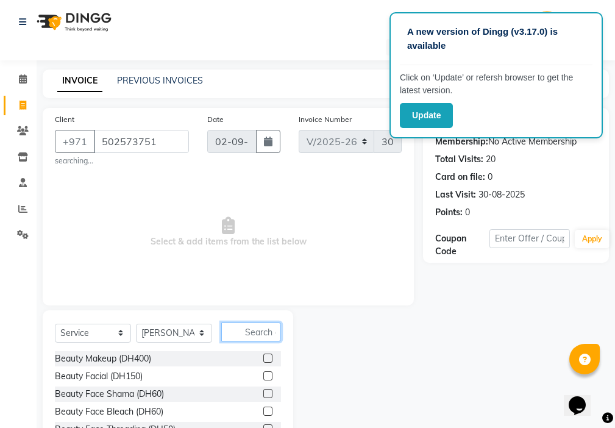
click at [256, 326] on input "text" at bounding box center [251, 332] width 60 height 19
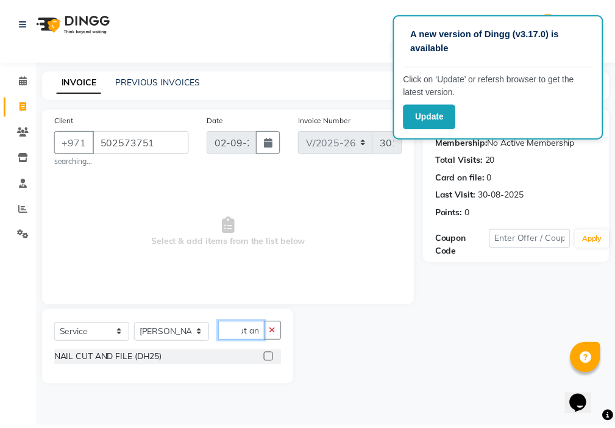
scroll to position [0, 12]
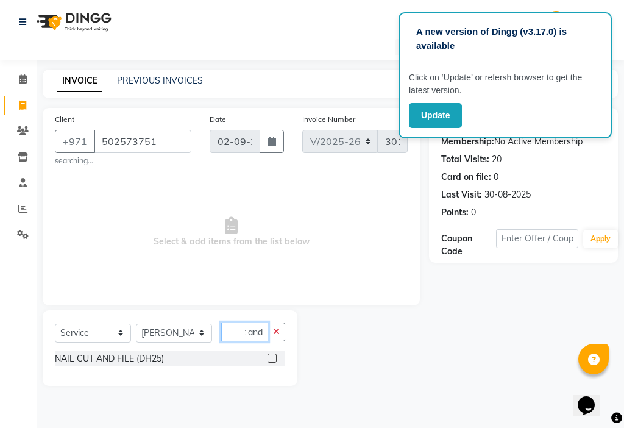
type input "cut and"
click at [271, 359] on label at bounding box center [272, 358] width 9 height 9
click at [271, 359] on input "checkbox" at bounding box center [272, 359] width 8 height 8
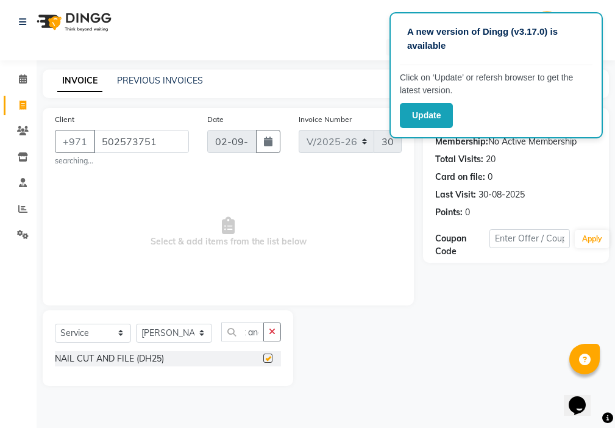
scroll to position [0, 0]
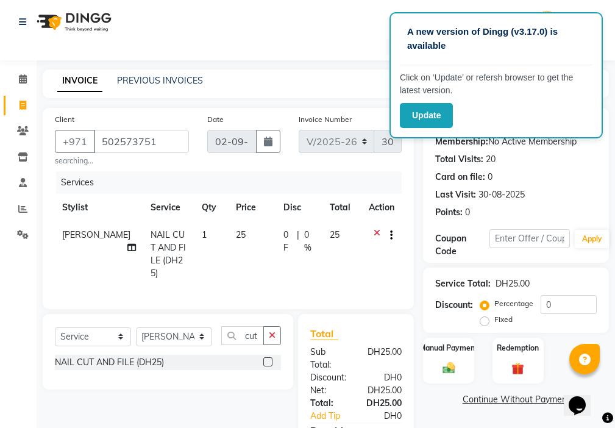
checkbox input "false"
click at [455, 352] on label "Manual Payment" at bounding box center [448, 348] width 61 height 12
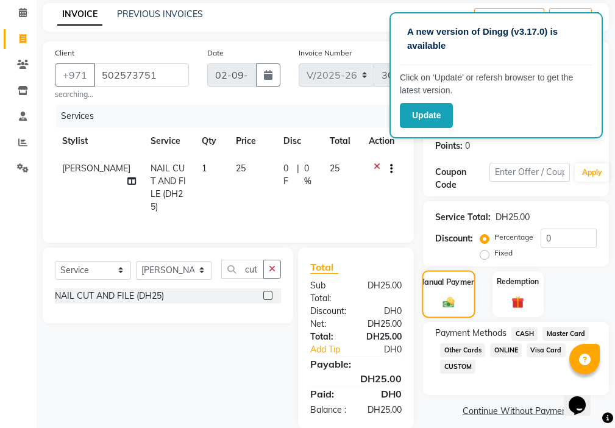
scroll to position [95, 0]
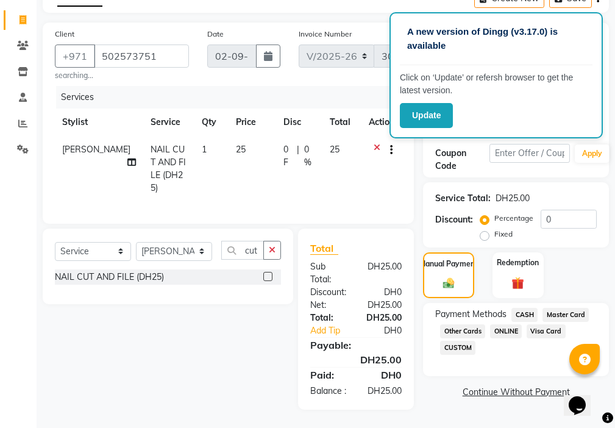
click at [536, 326] on span "Visa Card" at bounding box center [546, 331] width 39 height 14
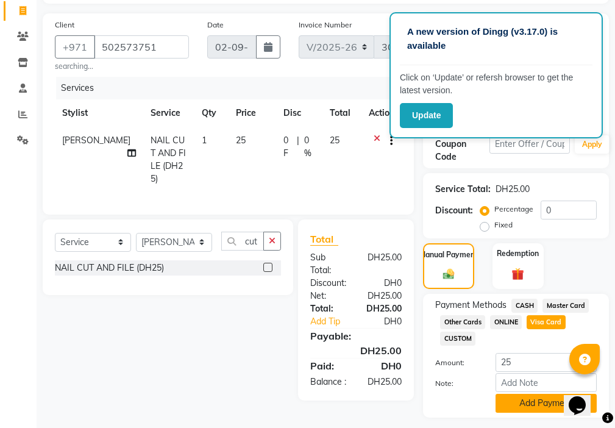
click at [531, 402] on button "Add Payment" at bounding box center [546, 403] width 101 height 19
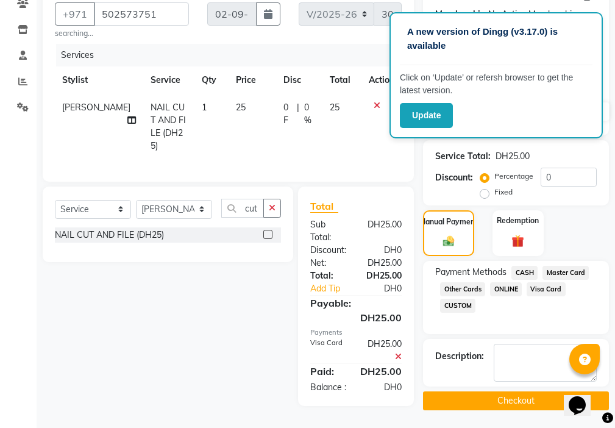
scroll to position [133, 0]
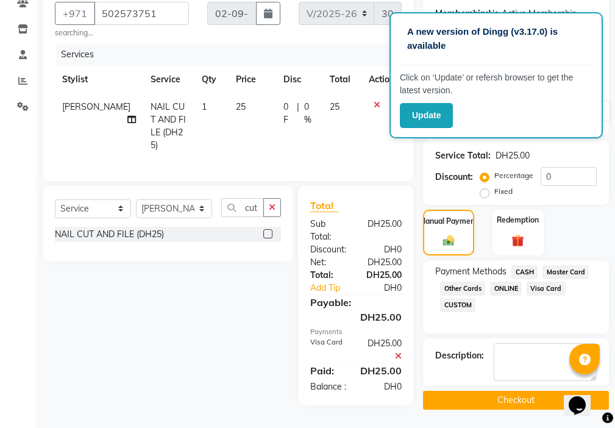
click at [519, 396] on button "Checkout" at bounding box center [516, 400] width 186 height 19
click at [520, 393] on button "Checkout" at bounding box center [516, 400] width 186 height 19
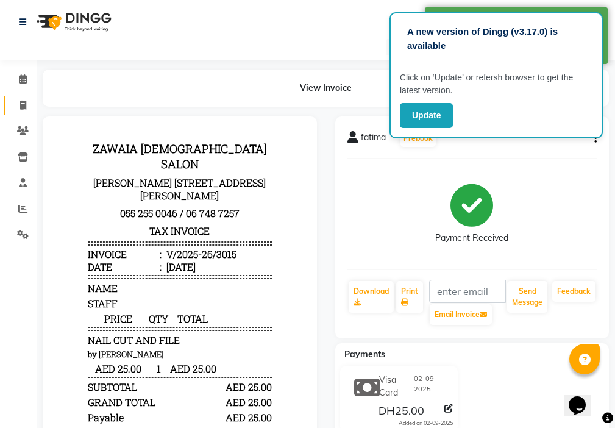
click at [21, 104] on icon at bounding box center [23, 105] width 7 height 9
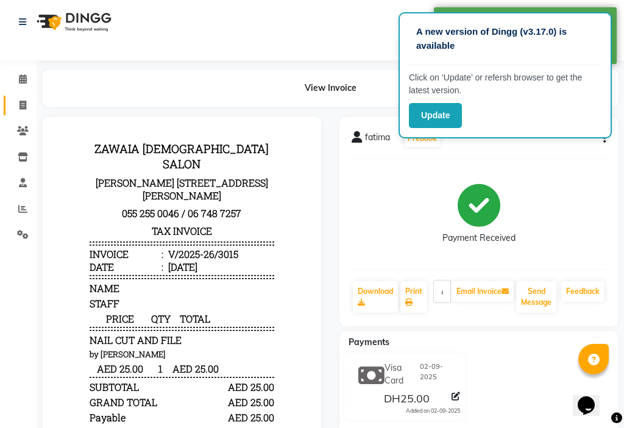
select select "service"
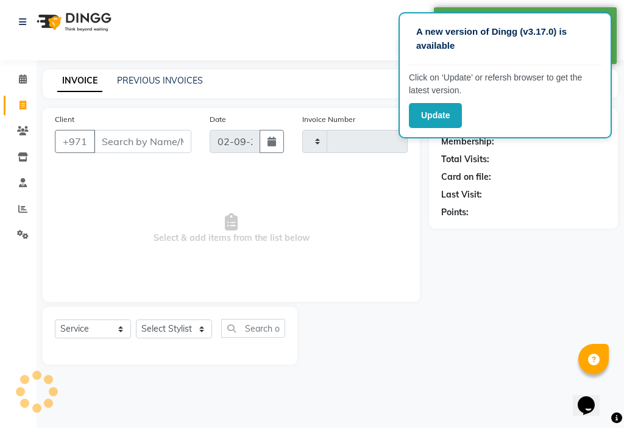
type input "3016"
select select "637"
click at [170, 331] on select "Select Stylist" at bounding box center [174, 329] width 76 height 19
click at [165, 333] on select "Select Stylist" at bounding box center [174, 329] width 76 height 19
click at [167, 327] on select "Select Stylist" at bounding box center [174, 329] width 76 height 19
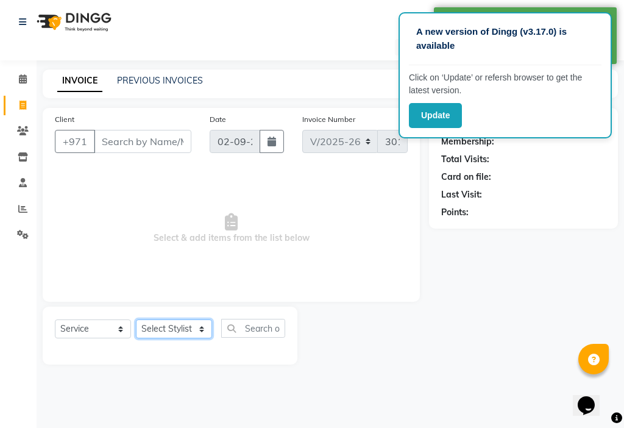
select select "86231"
click at [136, 320] on select "Select Stylist [PERSON_NAME] [PERSON_NAME] Ashiya Cashier [PERSON_NAME] [PERSON…" at bounding box center [174, 329] width 76 height 19
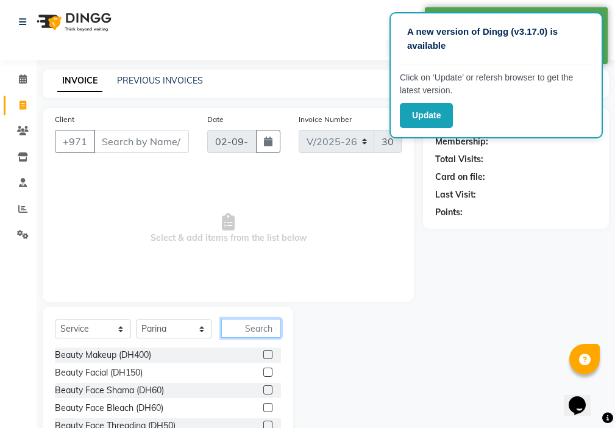
click at [270, 329] on input "text" at bounding box center [251, 328] width 60 height 19
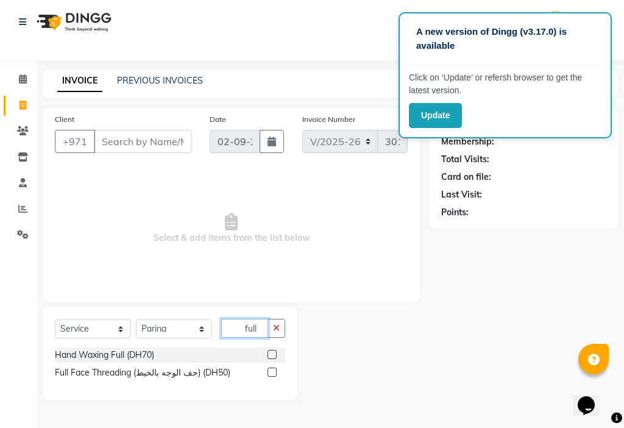
type input "full"
click at [268, 352] on label at bounding box center [272, 354] width 9 height 9
click at [268, 352] on input "checkbox" at bounding box center [272, 355] width 8 height 8
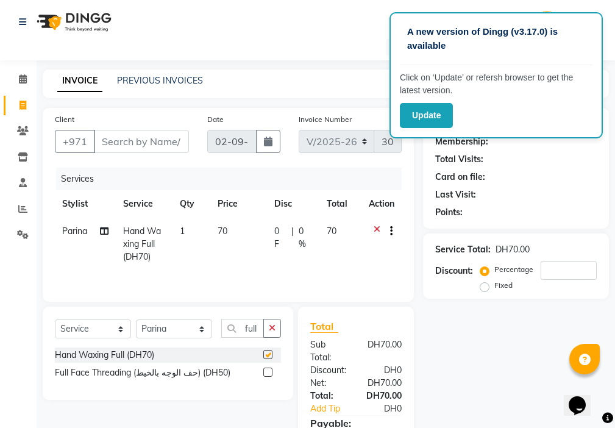
checkbox input "false"
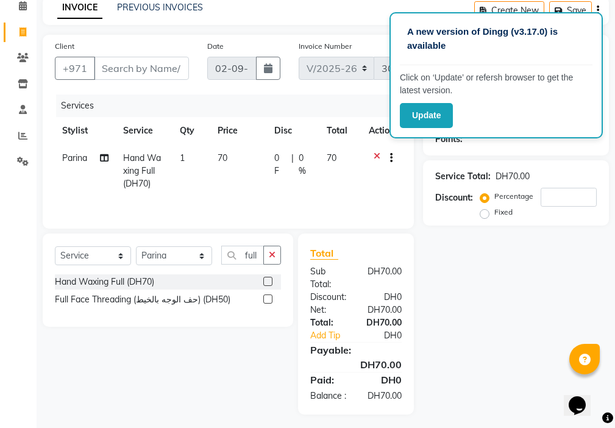
scroll to position [80, 0]
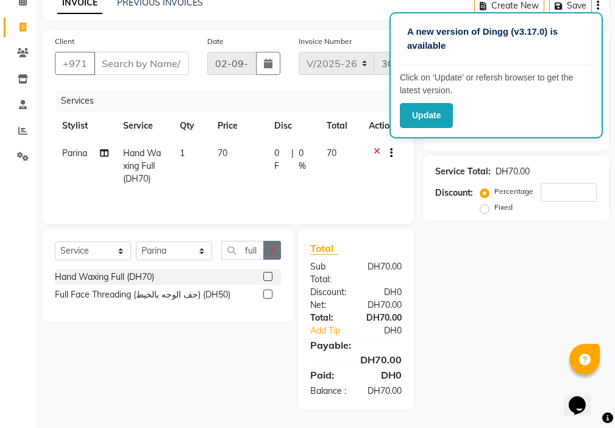
click at [271, 251] on icon "button" at bounding box center [272, 250] width 7 height 9
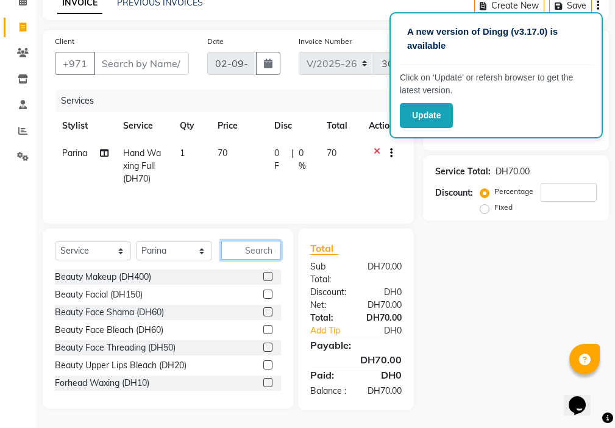
click at [257, 249] on input "text" at bounding box center [251, 250] width 60 height 19
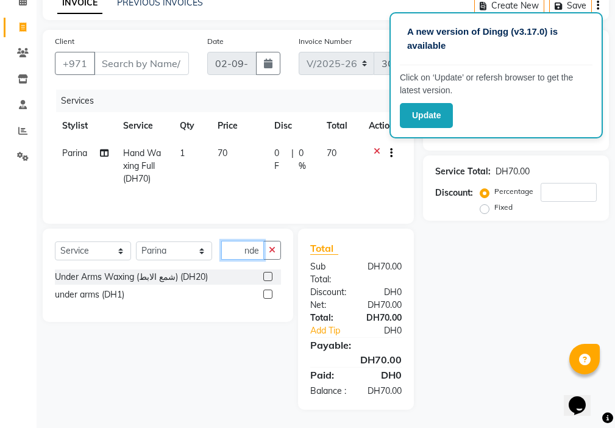
scroll to position [0, 9]
type input "under"
click at [269, 274] on label at bounding box center [267, 276] width 9 height 9
click at [269, 274] on input "checkbox" at bounding box center [267, 277] width 8 height 8
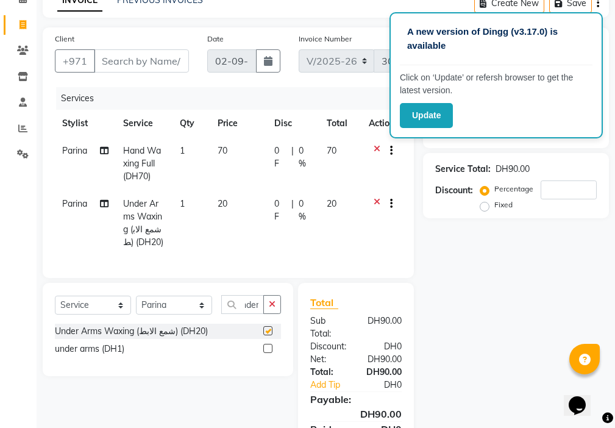
scroll to position [0, 0]
checkbox input "false"
click at [146, 63] on input "Client" at bounding box center [141, 60] width 95 height 23
type input "5"
type input "0"
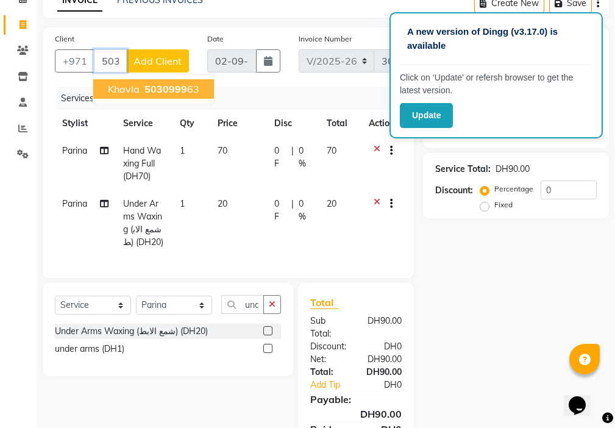
click at [168, 86] on span "5030999" at bounding box center [166, 89] width 43 height 12
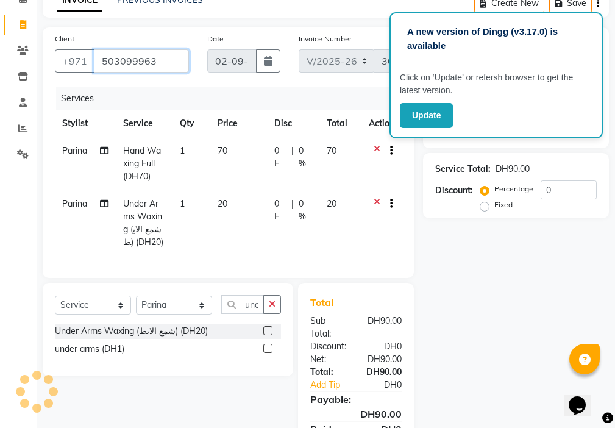
type input "503099963"
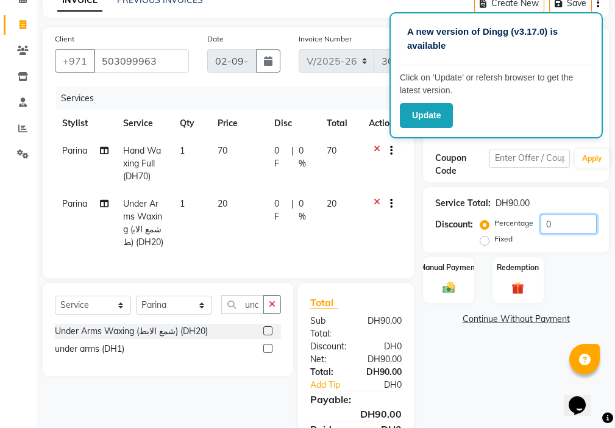
click at [566, 223] on input "0" at bounding box center [569, 224] width 56 height 19
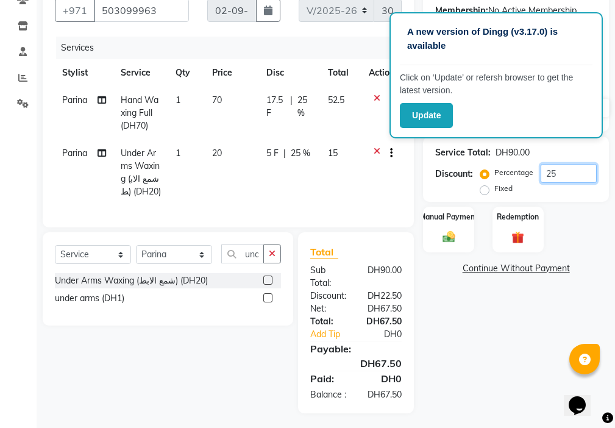
scroll to position [157, 0]
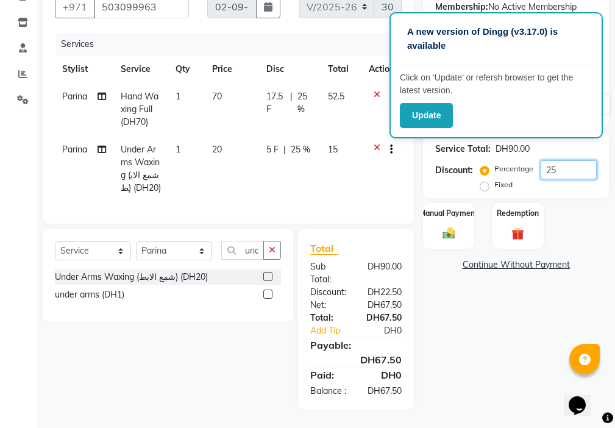
type input "25"
click at [443, 202] on div "Manual Payment" at bounding box center [449, 226] width 53 height 48
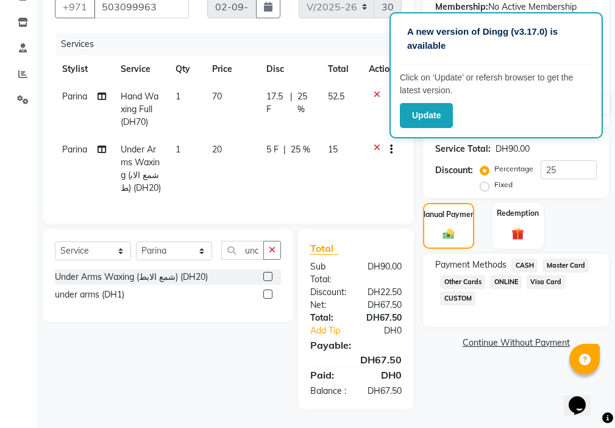
click at [535, 275] on span "Visa Card" at bounding box center [546, 282] width 39 height 14
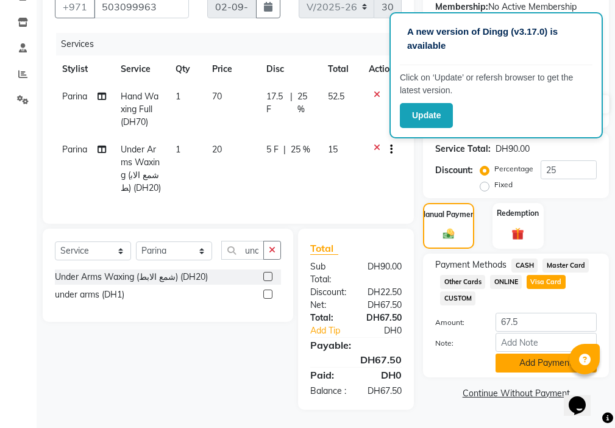
click at [526, 354] on button "Add Payment" at bounding box center [546, 363] width 101 height 19
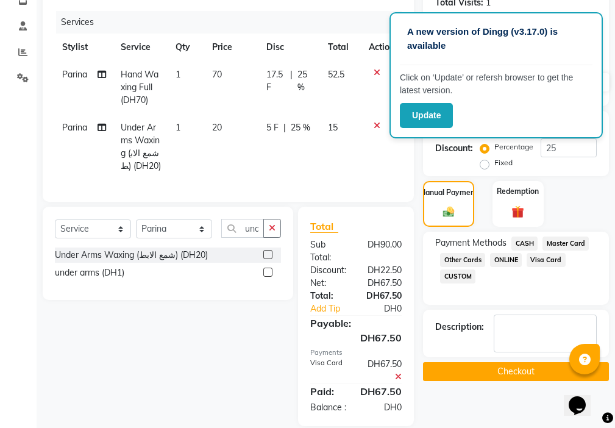
click at [526, 376] on button "Checkout" at bounding box center [516, 371] width 186 height 19
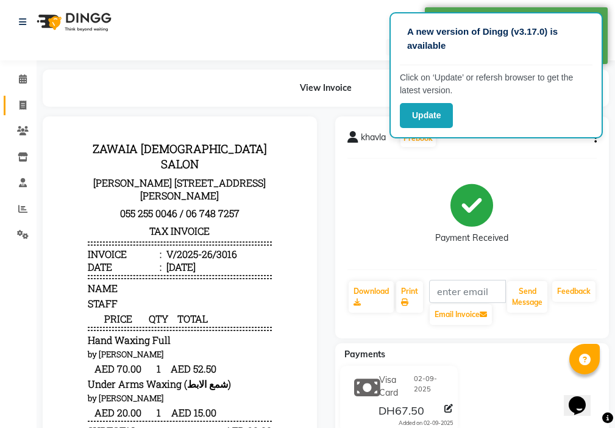
click at [20, 105] on icon at bounding box center [23, 105] width 7 height 9
select select "service"
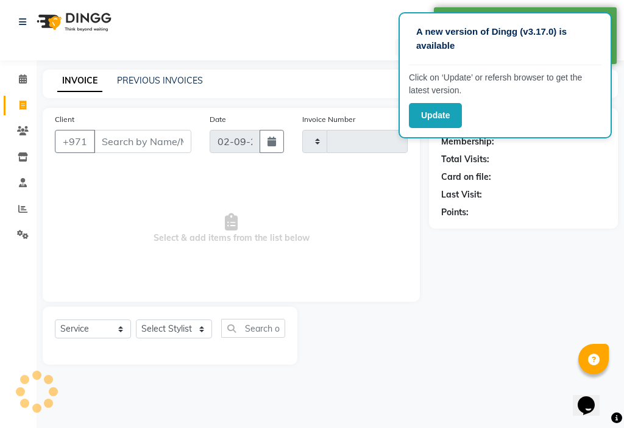
type input "3017"
select select "637"
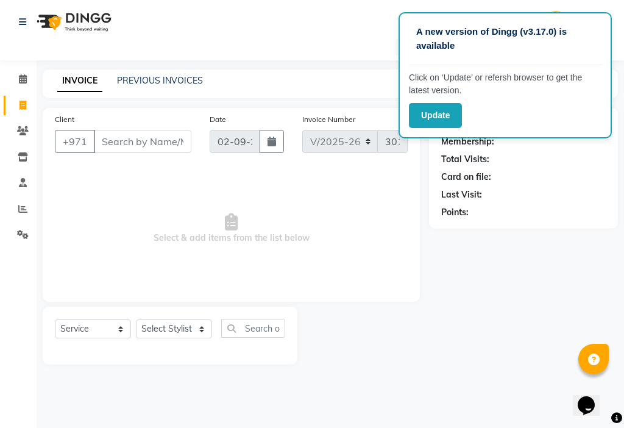
click at [154, 143] on input "Client" at bounding box center [143, 141] width 98 height 23
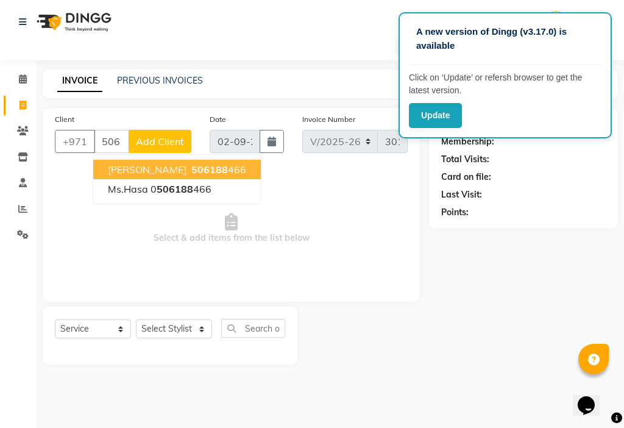
click at [191, 169] on span "506188" at bounding box center [209, 169] width 37 height 12
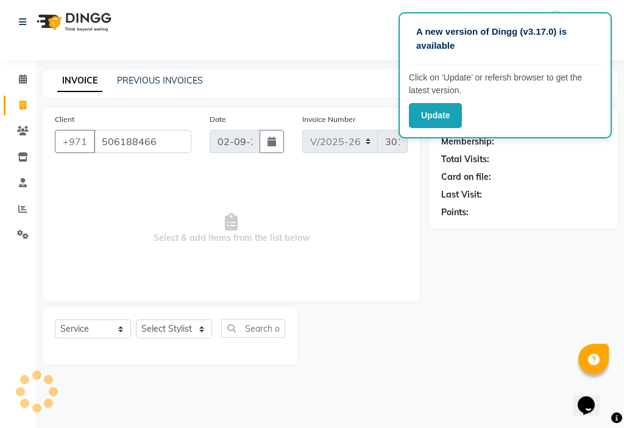
type input "506188466"
click at [188, 332] on select "Select Stylist [PERSON_NAME] [PERSON_NAME] Ashiya Cashier [PERSON_NAME] [PERSON…" at bounding box center [174, 329] width 76 height 19
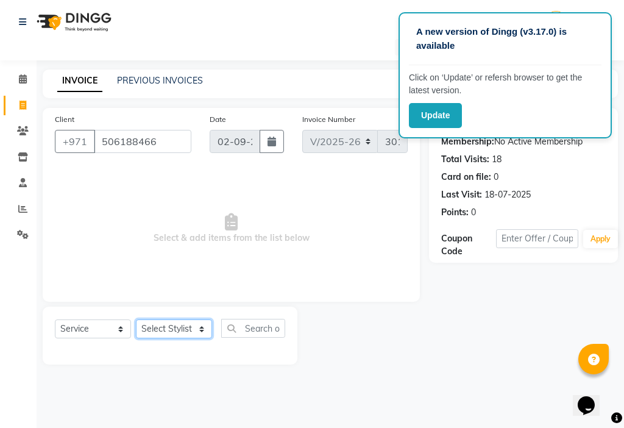
select select "48085"
click at [136, 320] on select "Select Stylist [PERSON_NAME] [PERSON_NAME] Ashiya Cashier [PERSON_NAME] [PERSON…" at bounding box center [174, 329] width 76 height 19
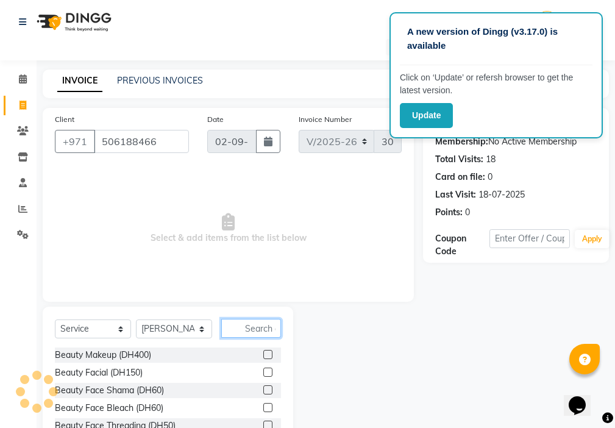
click at [267, 333] on input "text" at bounding box center [251, 328] width 60 height 19
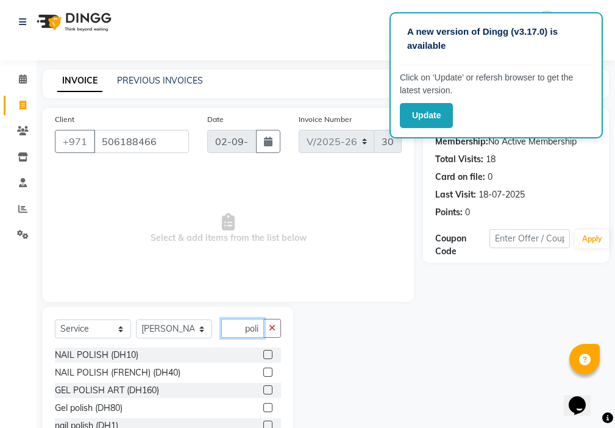
type input "poli"
click at [270, 350] on label at bounding box center [267, 354] width 9 height 9
click at [270, 351] on input "checkbox" at bounding box center [267, 355] width 8 height 8
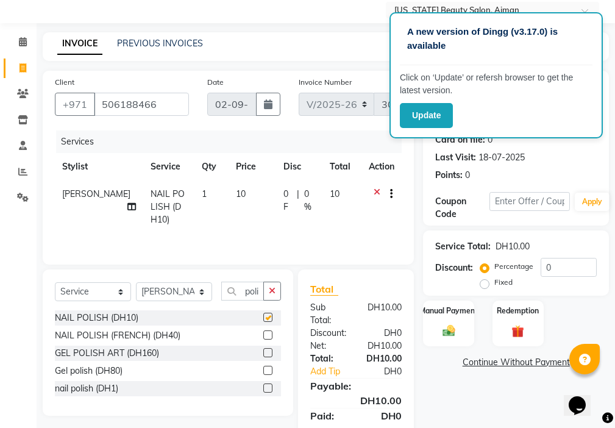
checkbox input "false"
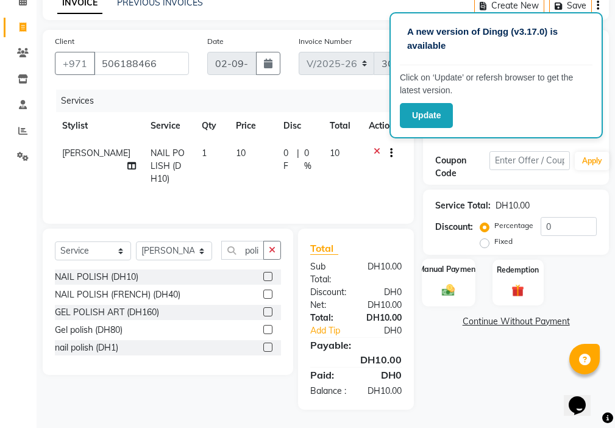
click at [443, 283] on img at bounding box center [448, 290] width 21 height 15
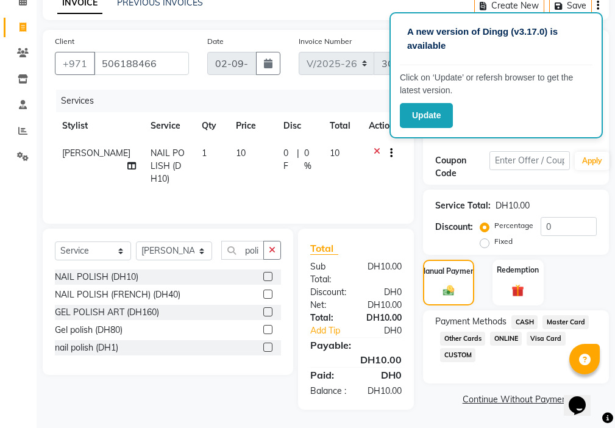
click at [544, 332] on span "Visa Card" at bounding box center [546, 339] width 39 height 14
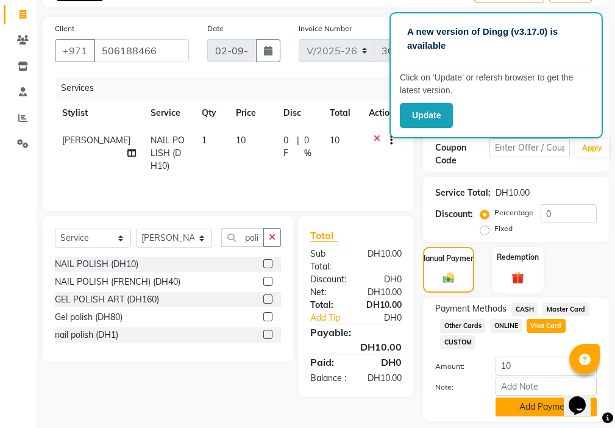
click at [530, 407] on button "Add Payment" at bounding box center [546, 407] width 101 height 19
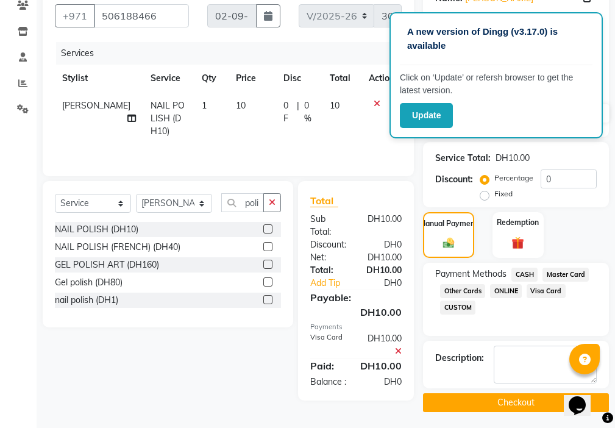
scroll to position [129, 0]
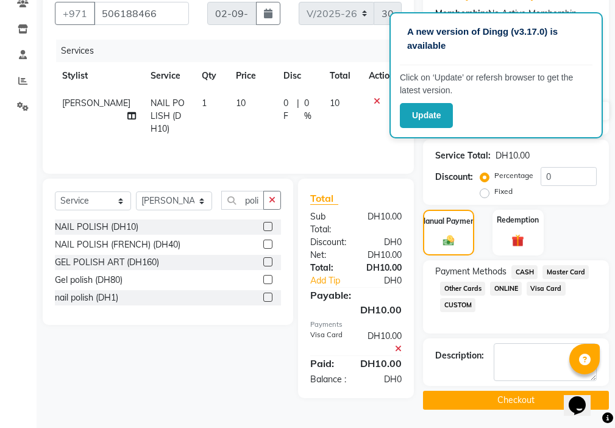
click at [531, 399] on button "Checkout" at bounding box center [516, 400] width 186 height 19
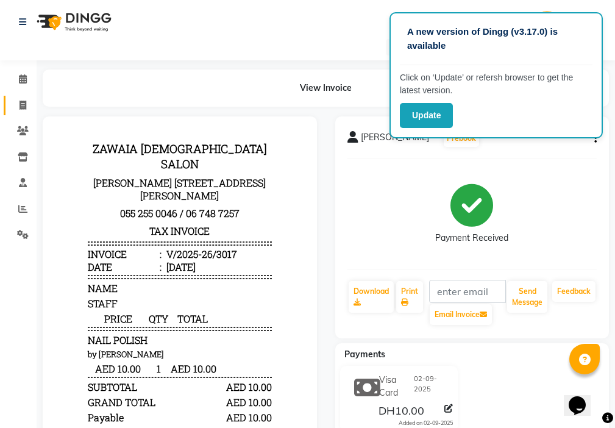
click at [15, 109] on span at bounding box center [22, 106] width 21 height 14
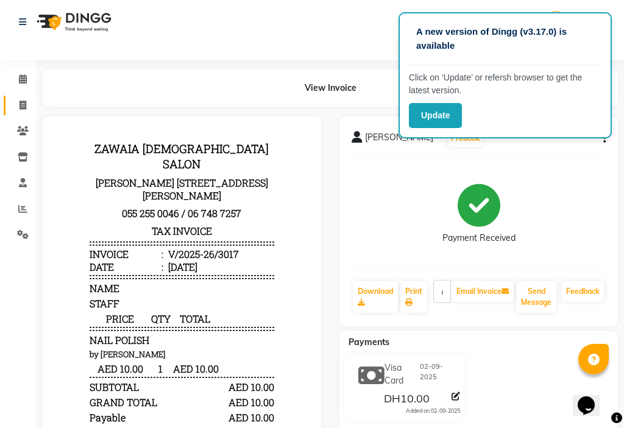
select select "service"
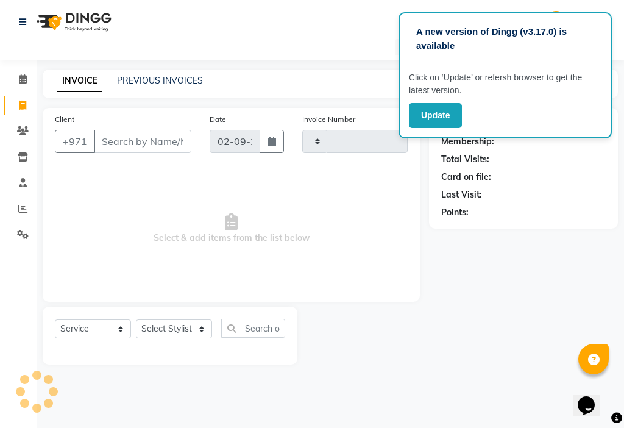
type input "3018"
select select "637"
click at [145, 143] on input "Client" at bounding box center [143, 141] width 98 height 23
click at [138, 140] on input "Client" at bounding box center [143, 141] width 98 height 23
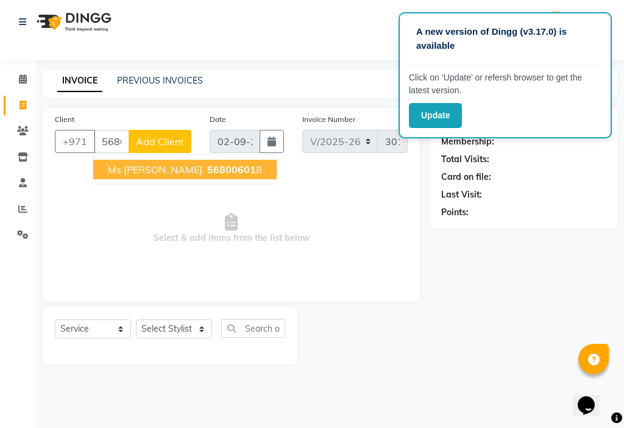
click at [207, 174] on span "56800601" at bounding box center [231, 169] width 49 height 12
type input "568006018"
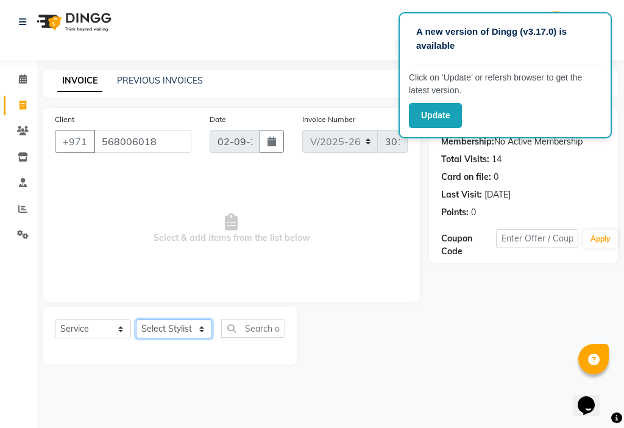
click at [179, 331] on select "Select Stylist [PERSON_NAME] [PERSON_NAME] Ashiya Cashier [PERSON_NAME] [PERSON…" at bounding box center [174, 329] width 76 height 19
select select "68424"
click at [136, 320] on select "Select Stylist [PERSON_NAME] [PERSON_NAME] Ashiya Cashier [PERSON_NAME] [PERSON…" at bounding box center [174, 329] width 76 height 19
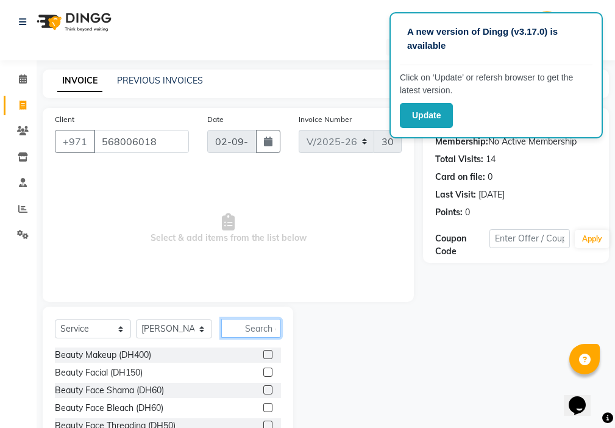
click at [256, 332] on input "text" at bounding box center [251, 328] width 60 height 19
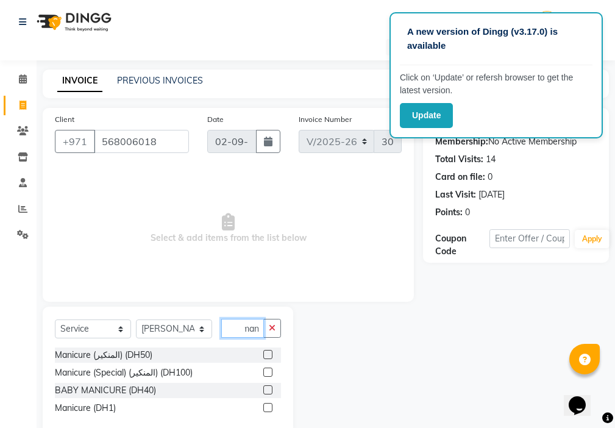
scroll to position [0, 5]
type input "mani"
click at [268, 354] on label at bounding box center [267, 354] width 9 height 9
click at [268, 354] on input "checkbox" at bounding box center [267, 355] width 8 height 8
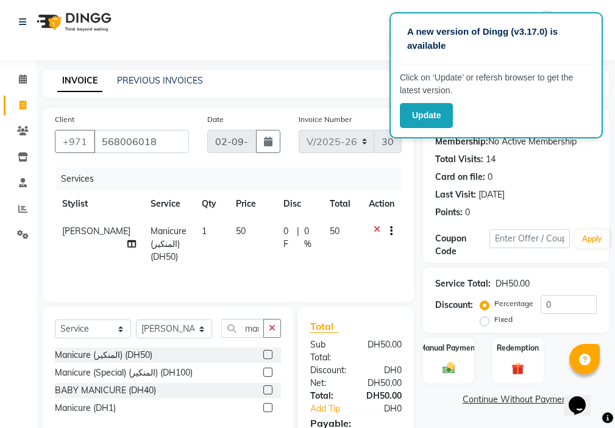
checkbox input "false"
click at [563, 306] on input "0" at bounding box center [569, 304] width 56 height 19
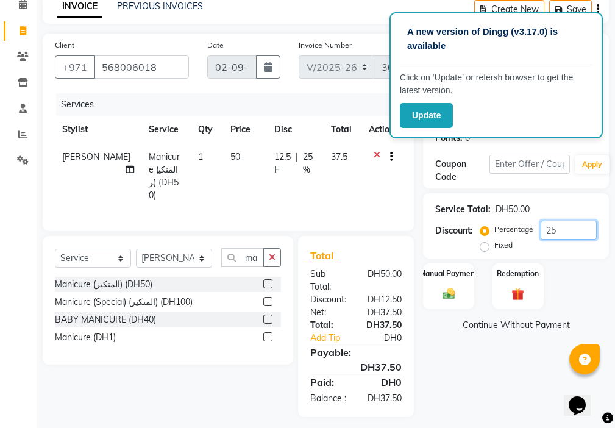
scroll to position [91, 0]
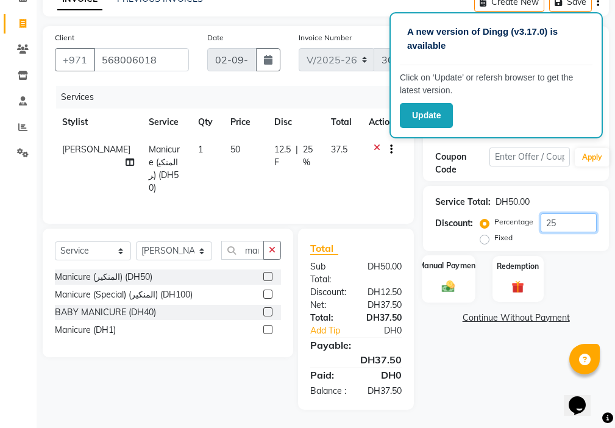
type input "25"
click at [447, 265] on div "Manual Payment" at bounding box center [449, 279] width 53 height 48
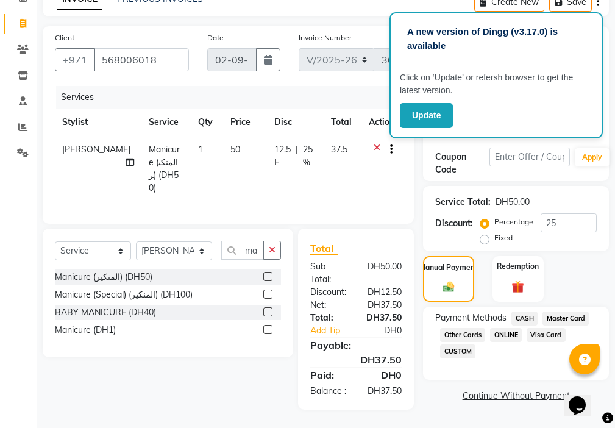
click at [565, 312] on span "Master Card" at bounding box center [566, 319] width 46 height 14
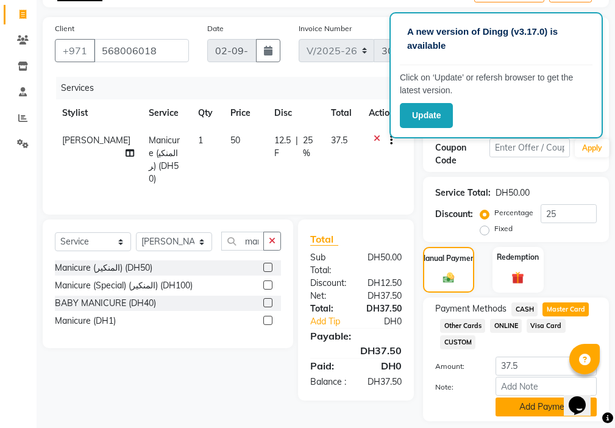
click at [527, 412] on button "Add Payment" at bounding box center [546, 407] width 101 height 19
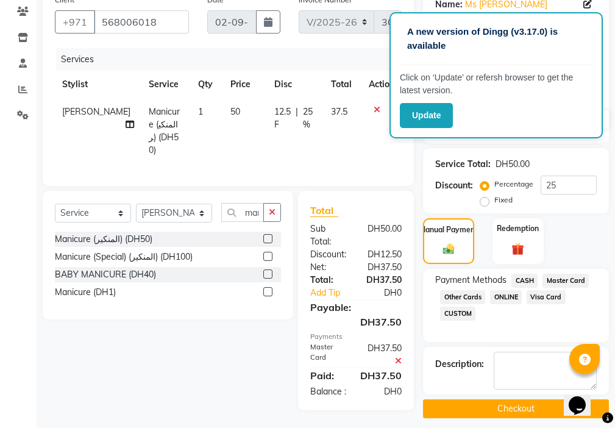
scroll to position [129, 0]
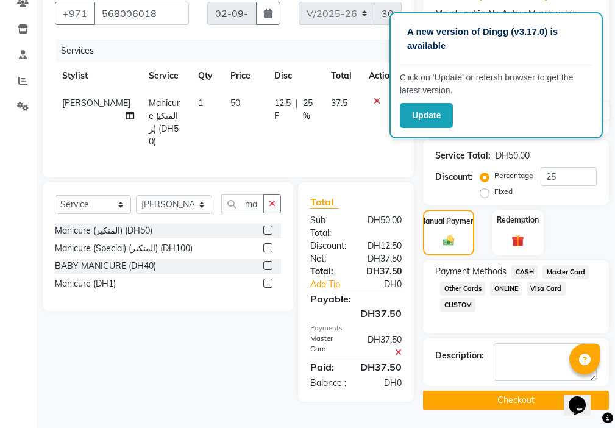
click at [530, 393] on button "Checkout" at bounding box center [516, 400] width 186 height 19
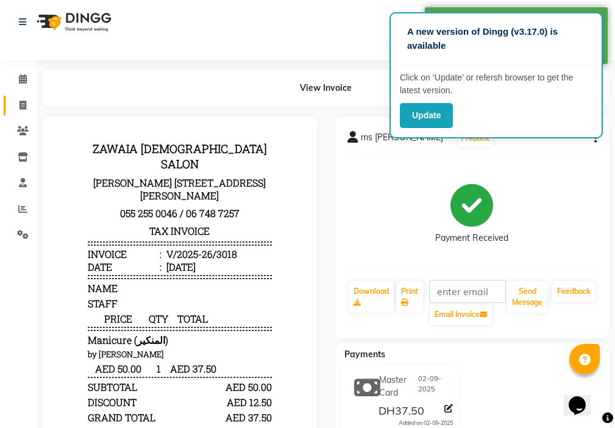
click at [22, 102] on icon at bounding box center [23, 105] width 7 height 9
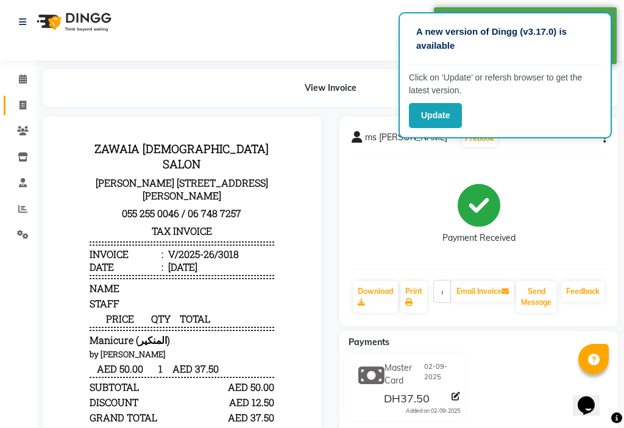
select select "637"
select select "service"
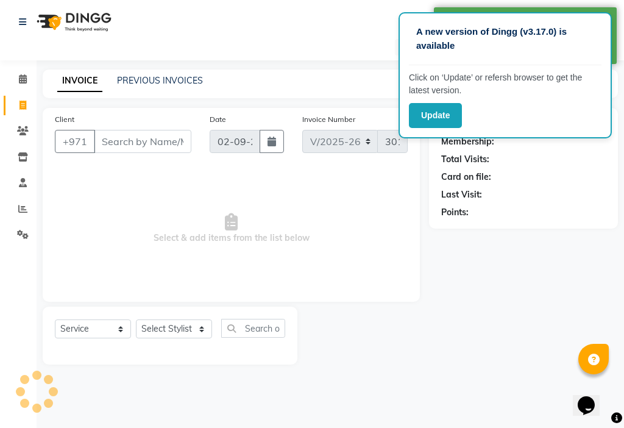
click at [129, 144] on input "Client" at bounding box center [143, 141] width 98 height 23
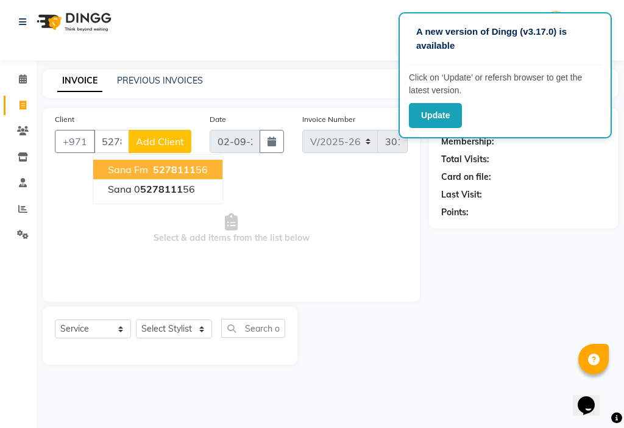
click at [193, 173] on span "5278111" at bounding box center [174, 169] width 43 height 12
type input "527811156"
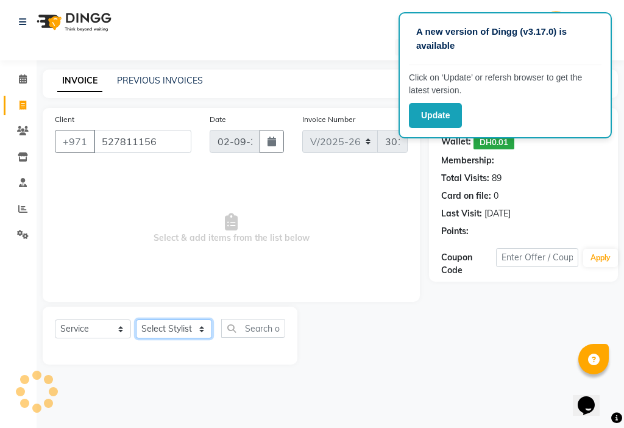
click at [176, 331] on select "Select Stylist [PERSON_NAME] [PERSON_NAME] Ashiya Cashier [PERSON_NAME] [PERSON…" at bounding box center [174, 329] width 76 height 19
select select "48085"
click at [136, 320] on select "Select Stylist [PERSON_NAME] [PERSON_NAME] Ashiya Cashier [PERSON_NAME] [PERSON…" at bounding box center [174, 329] width 76 height 19
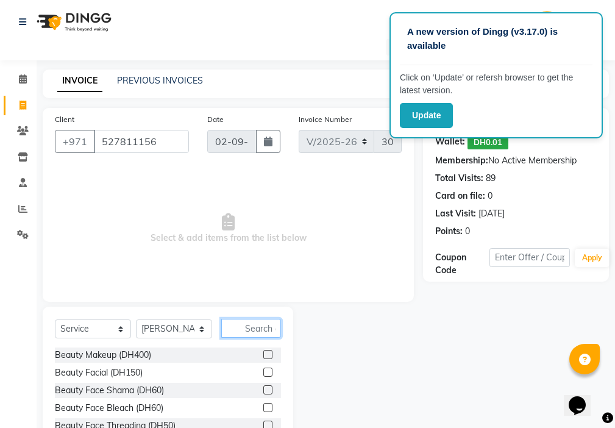
click at [252, 325] on input "text" at bounding box center [251, 328] width 60 height 19
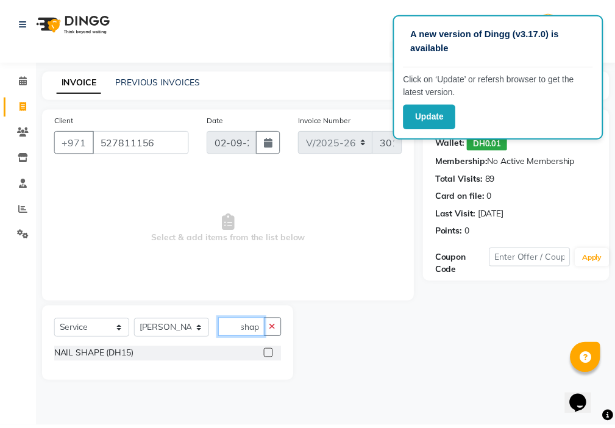
scroll to position [0, 6]
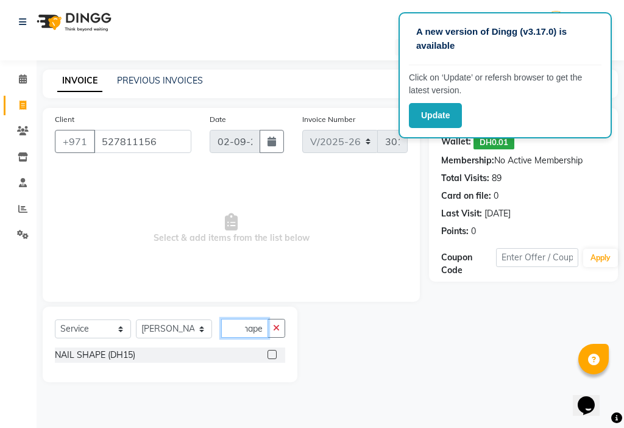
type input "shape"
click at [272, 354] on label at bounding box center [272, 354] width 9 height 9
click at [272, 354] on input "checkbox" at bounding box center [272, 355] width 8 height 8
checkbox input "true"
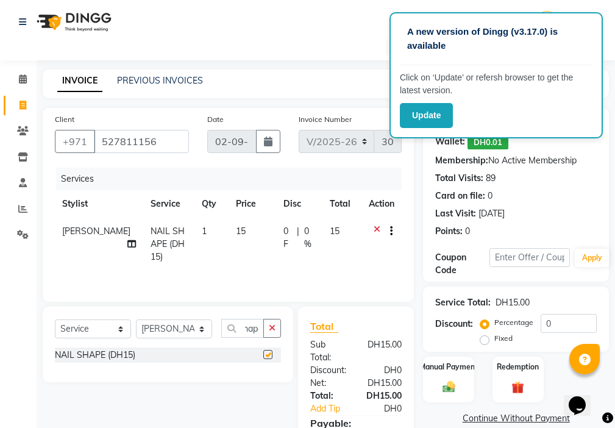
scroll to position [0, 0]
click at [274, 327] on icon "button" at bounding box center [272, 328] width 7 height 9
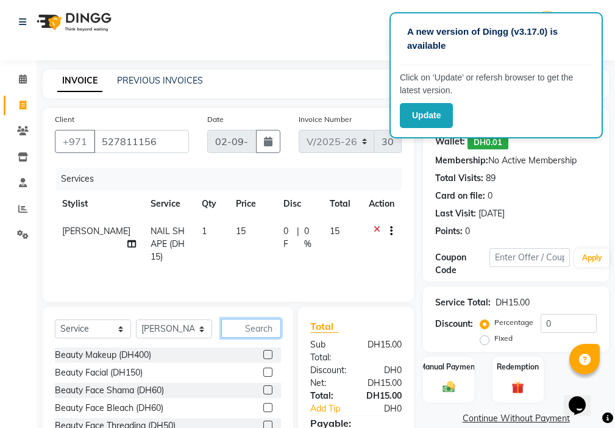
type input "r"
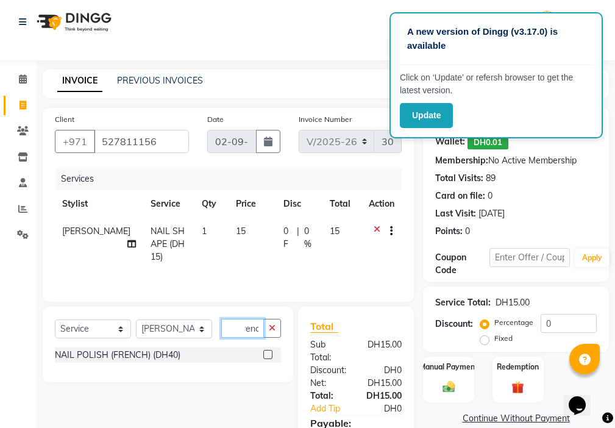
scroll to position [0, 10]
type input "french"
click at [269, 355] on label at bounding box center [267, 354] width 9 height 9
click at [269, 355] on input "checkbox" at bounding box center [267, 355] width 8 height 8
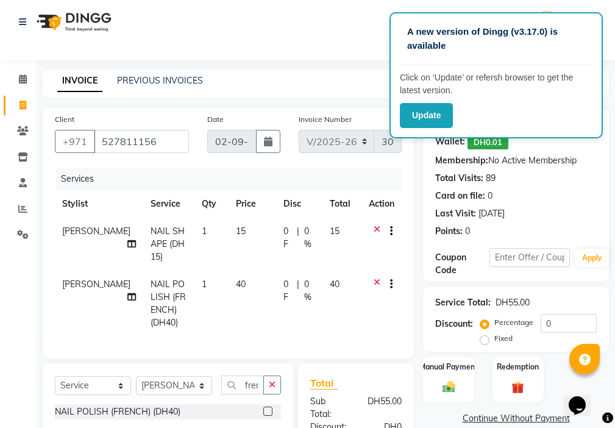
checkbox input "false"
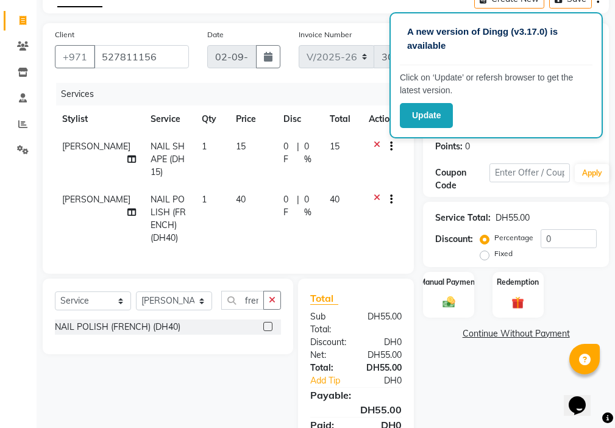
scroll to position [86, 0]
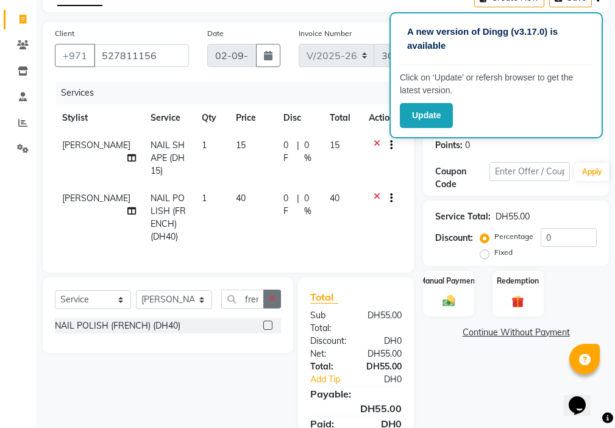
click at [273, 296] on icon "button" at bounding box center [272, 299] width 7 height 9
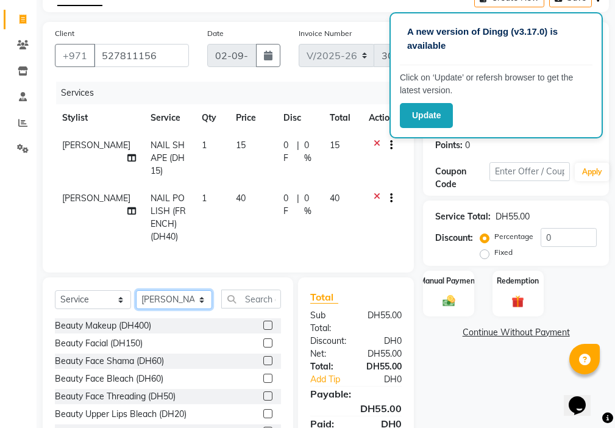
click at [174, 295] on select "Select Stylist [PERSON_NAME] [PERSON_NAME] Ashiya Cashier [PERSON_NAME] [PERSON…" at bounding box center [174, 299] width 76 height 19
select select "89320"
click at [136, 290] on select "Select Stylist [PERSON_NAME] [PERSON_NAME] Ashiya Cashier [PERSON_NAME] [PERSON…" at bounding box center [174, 299] width 76 height 19
click at [265, 296] on input "text" at bounding box center [251, 299] width 60 height 19
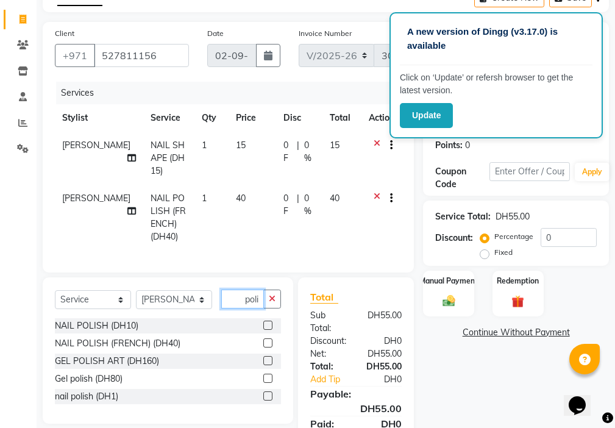
type input "poli"
click at [269, 322] on label at bounding box center [267, 325] width 9 height 9
click at [269, 322] on input "checkbox" at bounding box center [267, 326] width 8 height 8
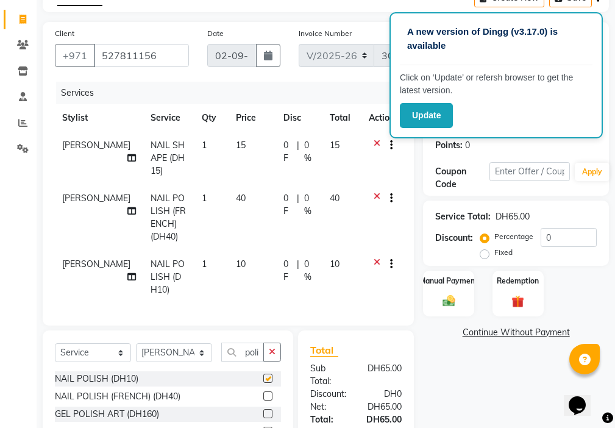
checkbox input "false"
click at [571, 236] on input "0" at bounding box center [569, 237] width 56 height 19
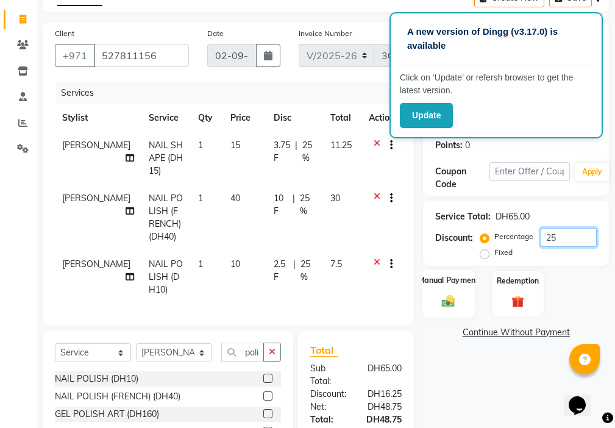
type input "25"
click at [449, 295] on img at bounding box center [448, 301] width 21 height 15
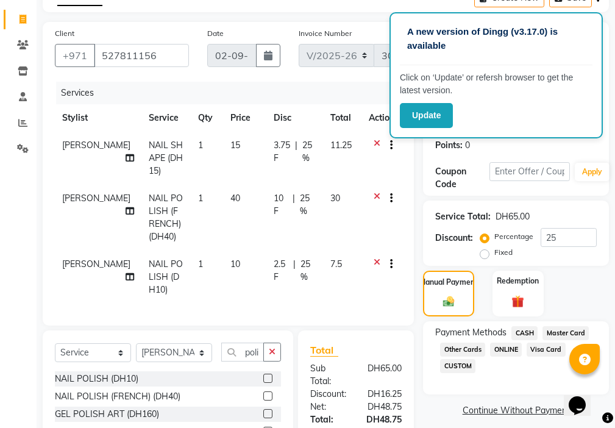
click at [543, 351] on span "Visa Card" at bounding box center [546, 350] width 39 height 14
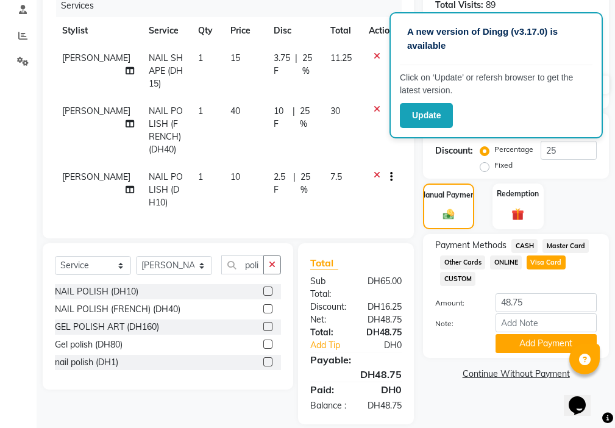
scroll to position [188, 0]
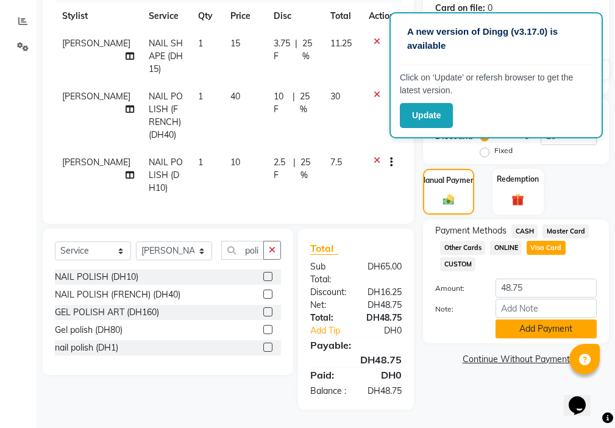
click at [539, 328] on button "Add Payment" at bounding box center [546, 329] width 101 height 19
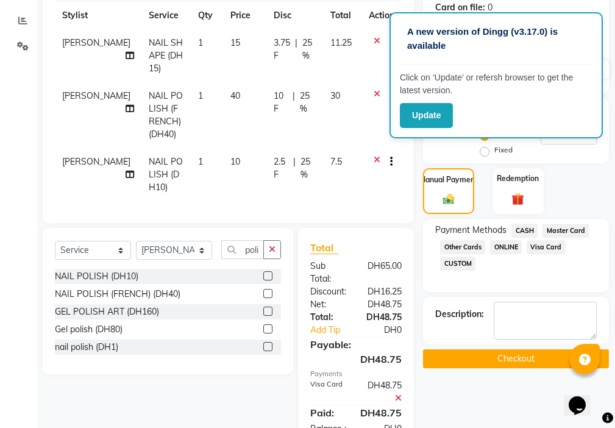
click at [507, 359] on button "Checkout" at bounding box center [516, 358] width 186 height 19
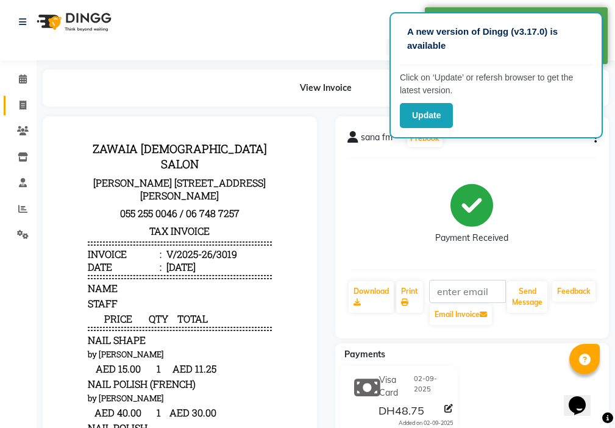
click at [21, 103] on icon at bounding box center [23, 105] width 7 height 9
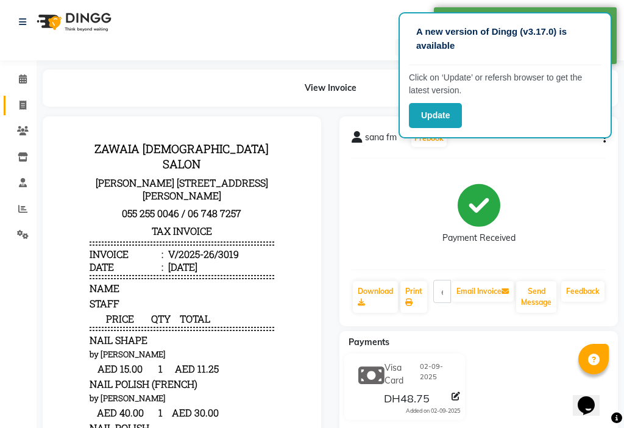
select select "service"
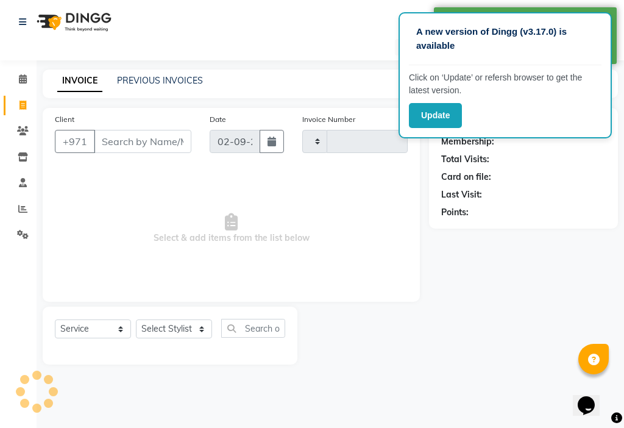
type input "3020"
select select "637"
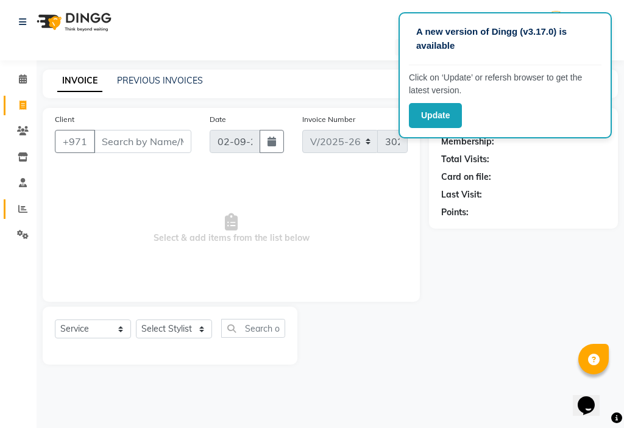
click at [23, 212] on icon at bounding box center [22, 208] width 9 height 9
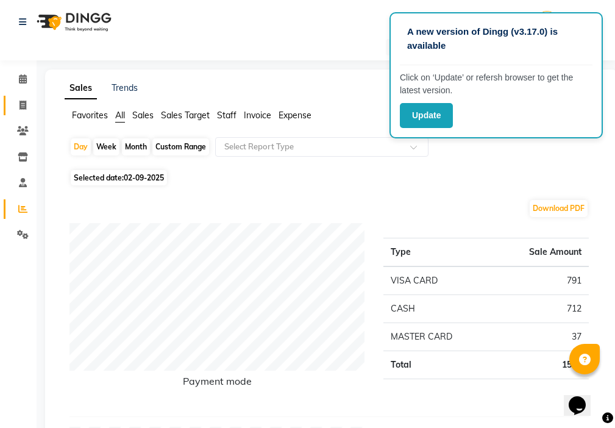
click at [15, 106] on span at bounding box center [22, 106] width 21 height 14
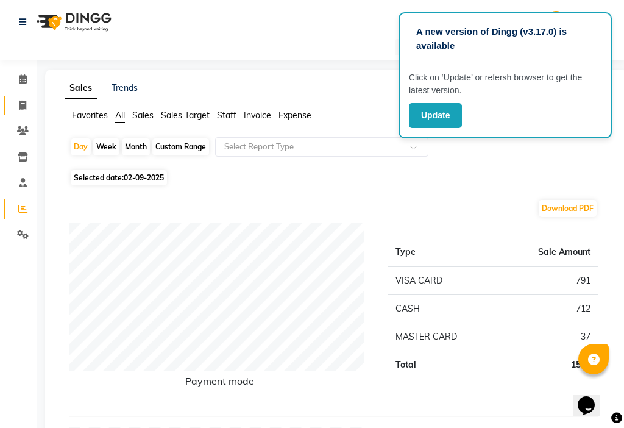
select select "service"
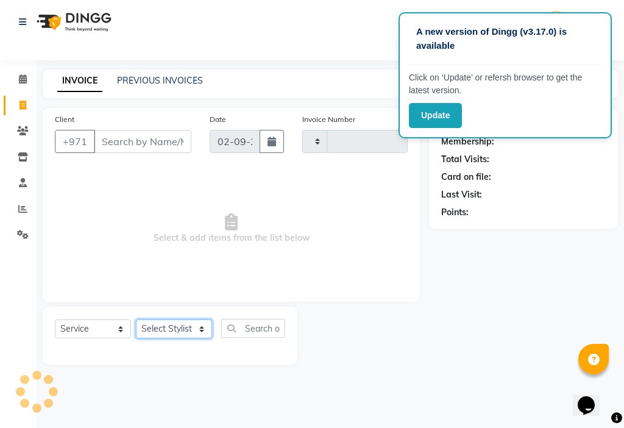
click at [168, 334] on select "Select Stylist" at bounding box center [174, 329] width 76 height 19
type input "3020"
select select "637"
click at [165, 325] on select "Select Stylist" at bounding box center [174, 329] width 76 height 19
click at [162, 326] on select "Select Stylist" at bounding box center [174, 329] width 76 height 19
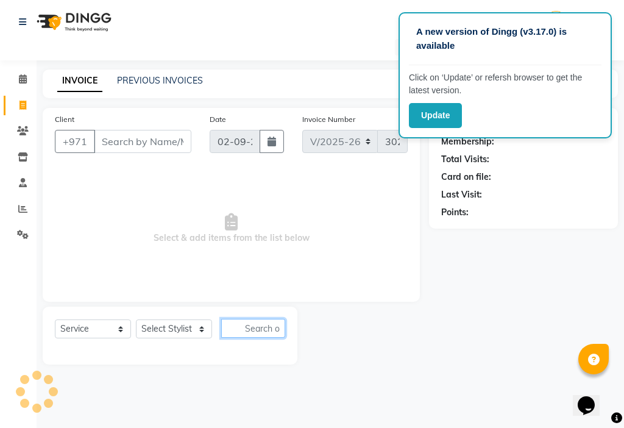
click at [251, 327] on input "text" at bounding box center [253, 328] width 64 height 19
type input "m"
click at [157, 331] on select "Select Stylist" at bounding box center [174, 329] width 76 height 19
click at [169, 327] on select "Select Stylist" at bounding box center [174, 329] width 76 height 19
click at [93, 325] on select "Select Service Product Membership Package Voucher Prepaid Gift Card" at bounding box center [93, 329] width 76 height 19
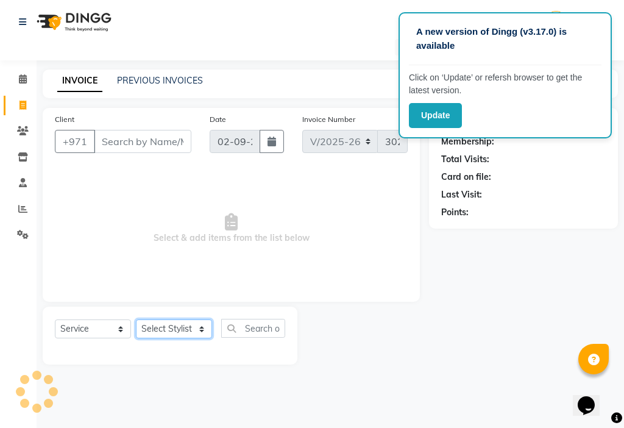
click at [170, 330] on select "Select Stylist" at bounding box center [174, 329] width 76 height 19
click at [174, 330] on select "Select Stylist" at bounding box center [174, 329] width 76 height 19
click at [173, 330] on select "Select Stylist" at bounding box center [174, 329] width 76 height 19
click at [259, 327] on input "text" at bounding box center [253, 328] width 64 height 19
click at [170, 327] on select "Select Stylist" at bounding box center [174, 329] width 76 height 19
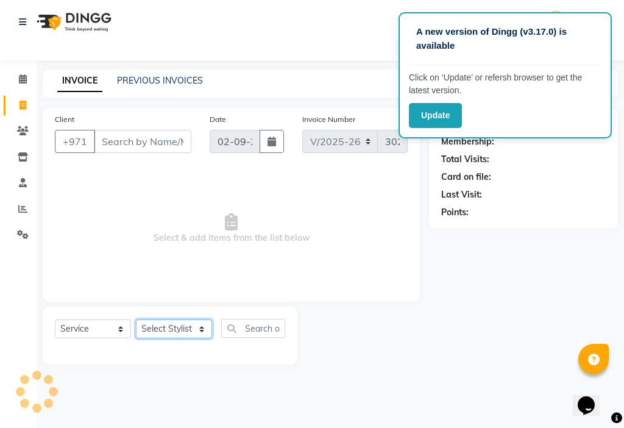
click at [177, 322] on select "Select Stylist" at bounding box center [174, 329] width 76 height 19
click at [173, 322] on select "Select Stylist" at bounding box center [174, 329] width 76 height 19
click at [170, 326] on select "Select Stylist" at bounding box center [174, 329] width 76 height 19
